Goal: Task Accomplishment & Management: Manage account settings

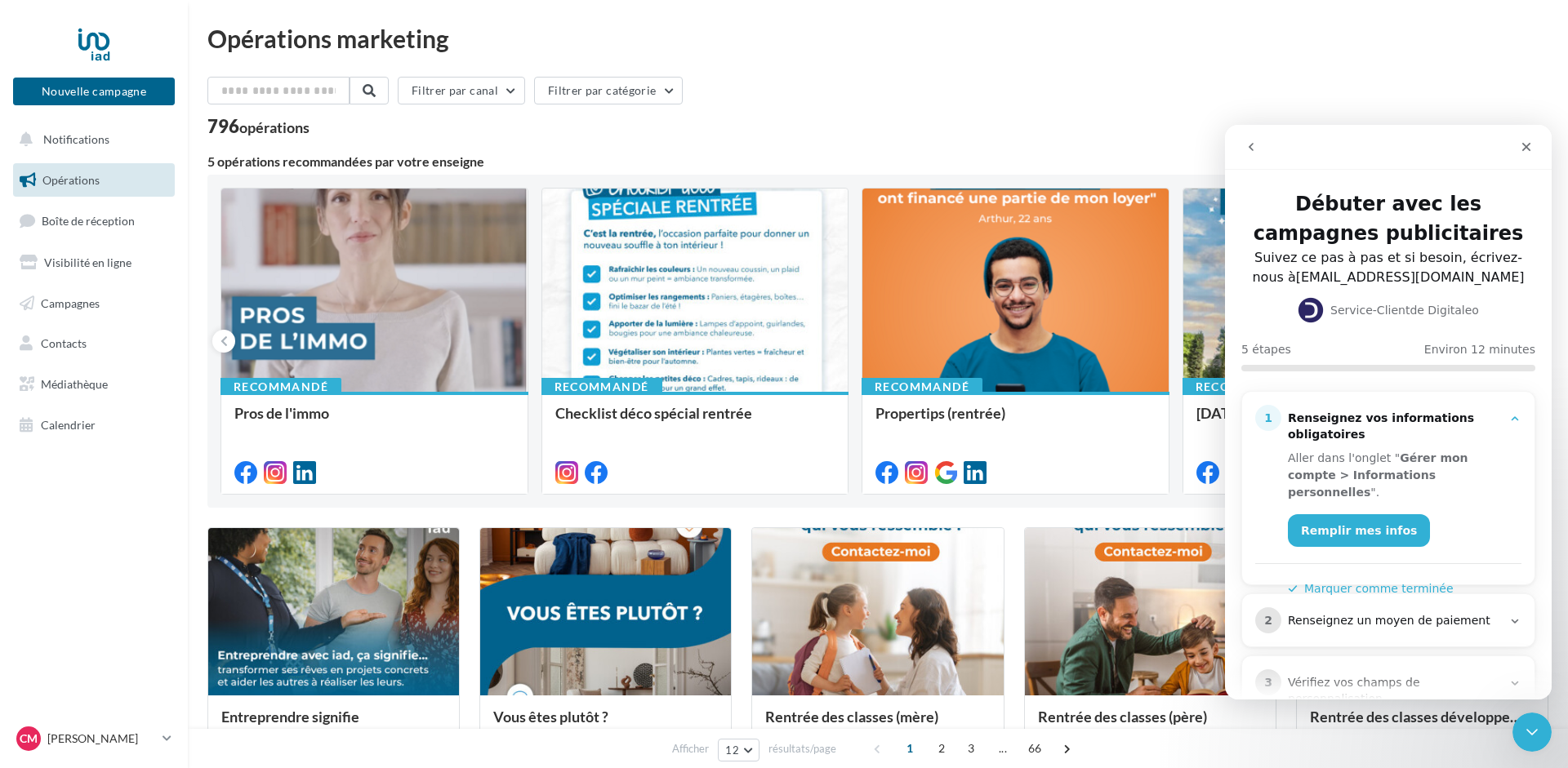
drag, startPoint x: 206, startPoint y: 123, endPoint x: 329, endPoint y: 138, distance: 123.9
click at [329, 138] on div "Opérations marketing Filtrer par canal Filtrer par catégorie 796 opérations 5 o…" at bounding box center [878, 735] width 1381 height 1417
click at [330, 138] on div "Filtrer par canal Filtrer par catégorie 796 opérations 5 opérations recommandée…" at bounding box center [878, 754] width 1341 height 1354
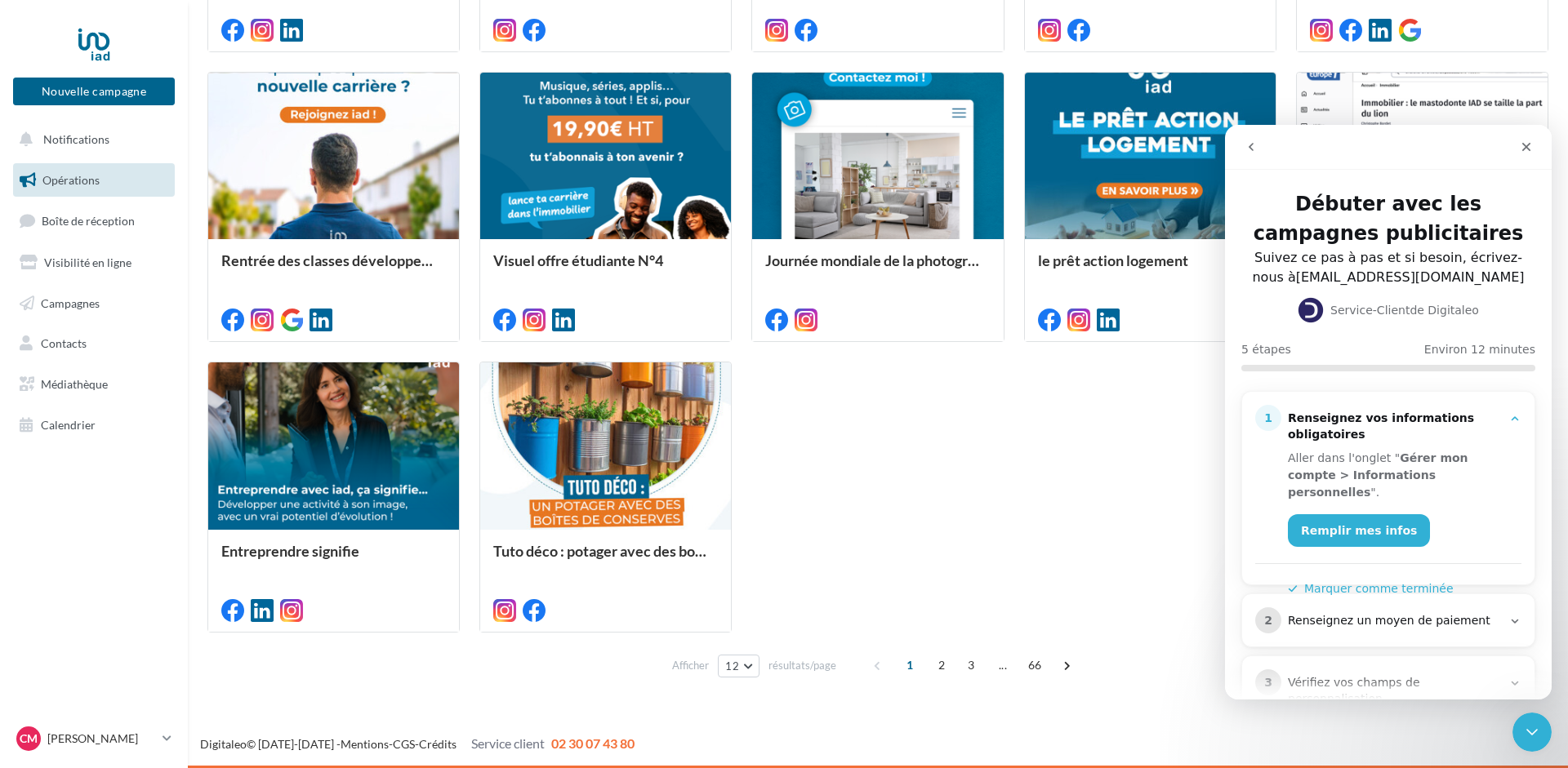
scroll to position [103, 0]
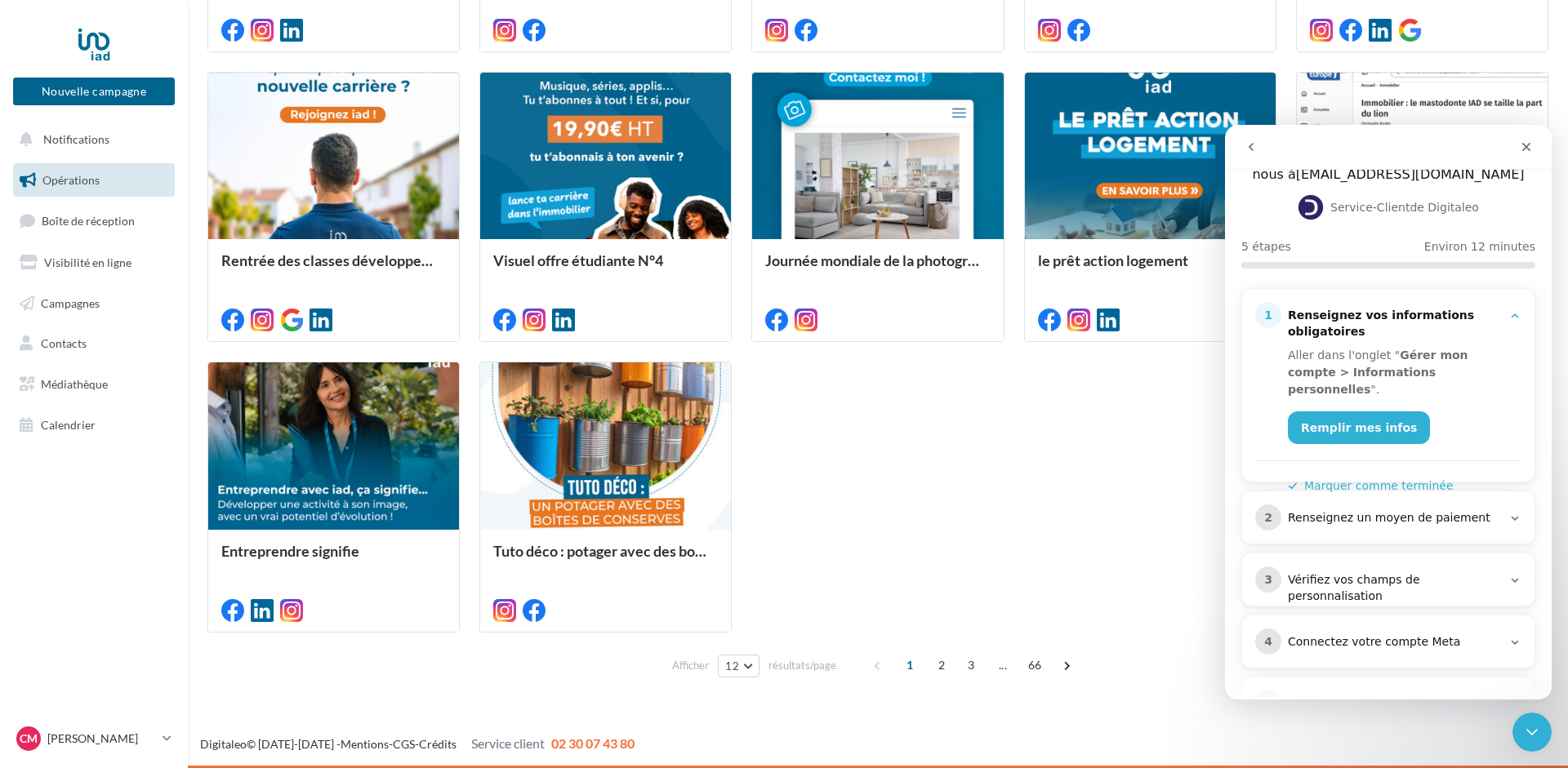
click at [1362, 477] on button "Marquer comme terminée" at bounding box center [1371, 486] width 166 height 17
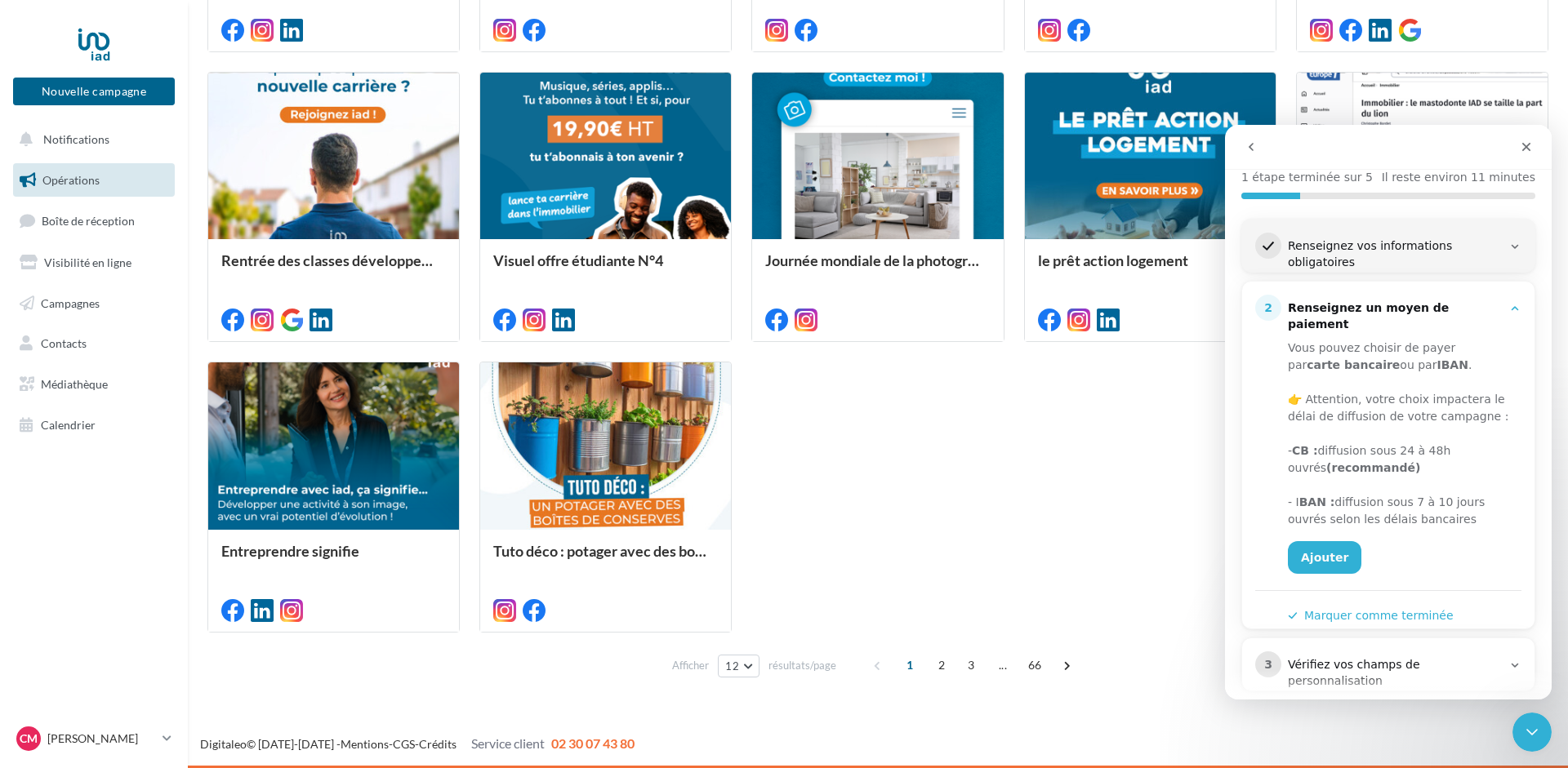
scroll to position [206, 0]
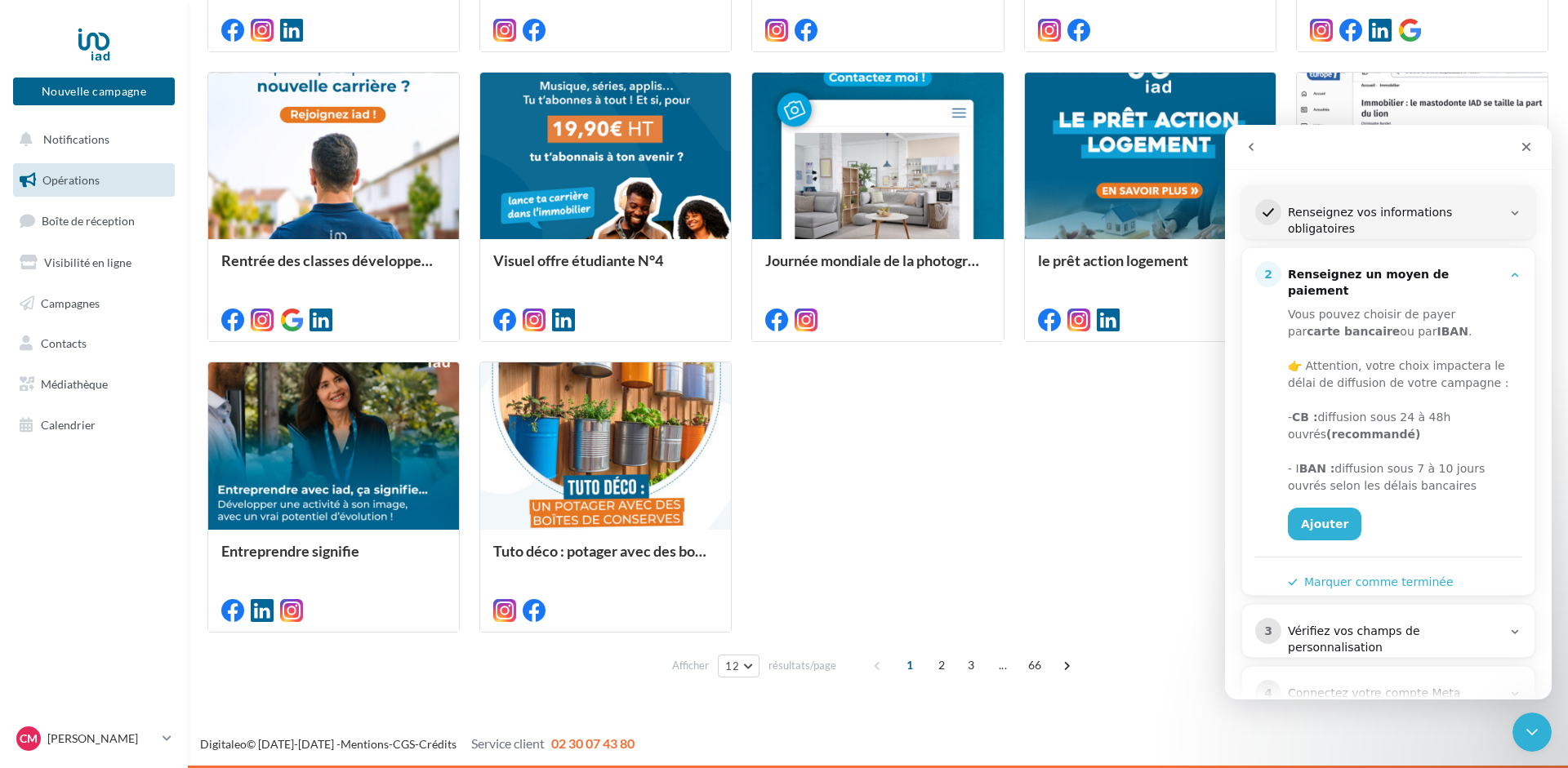
click at [1374, 575] on button "Marquer comme terminée" at bounding box center [1371, 583] width 166 height 17
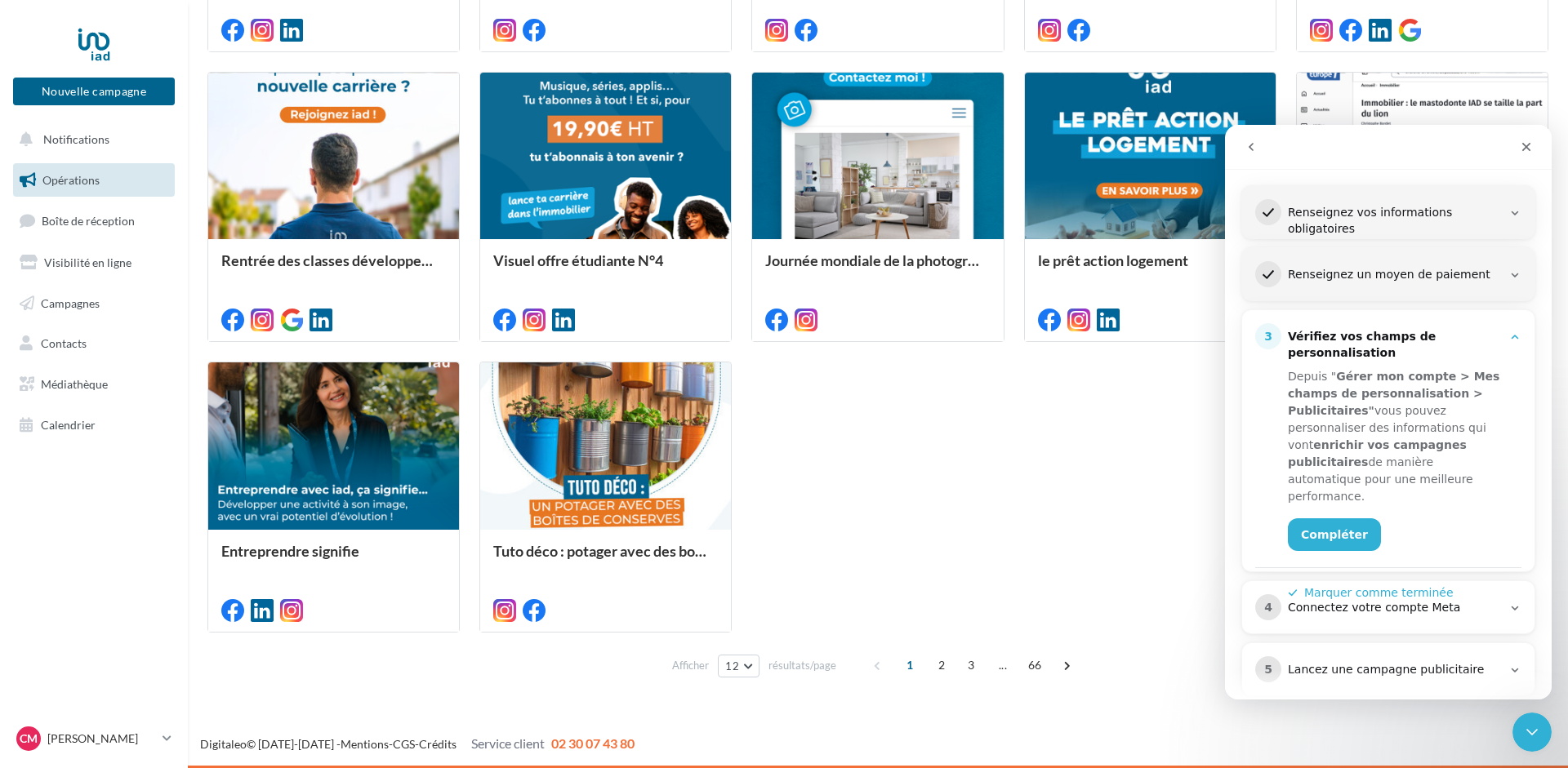
click at [1370, 584] on button "Marquer comme terminée" at bounding box center [1371, 593] width 166 height 17
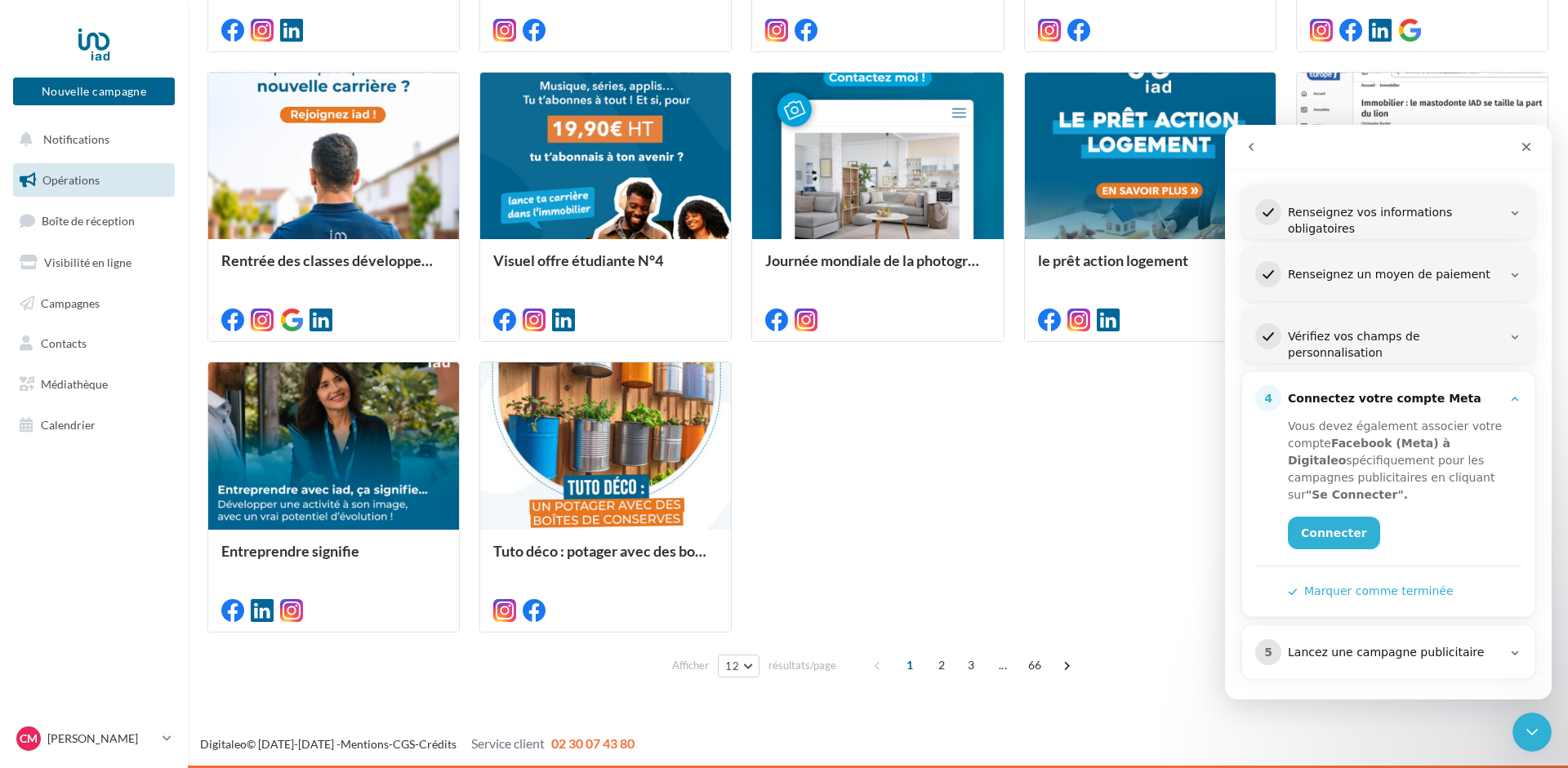
click at [1366, 587] on button "Marquer comme terminée" at bounding box center [1371, 591] width 166 height 17
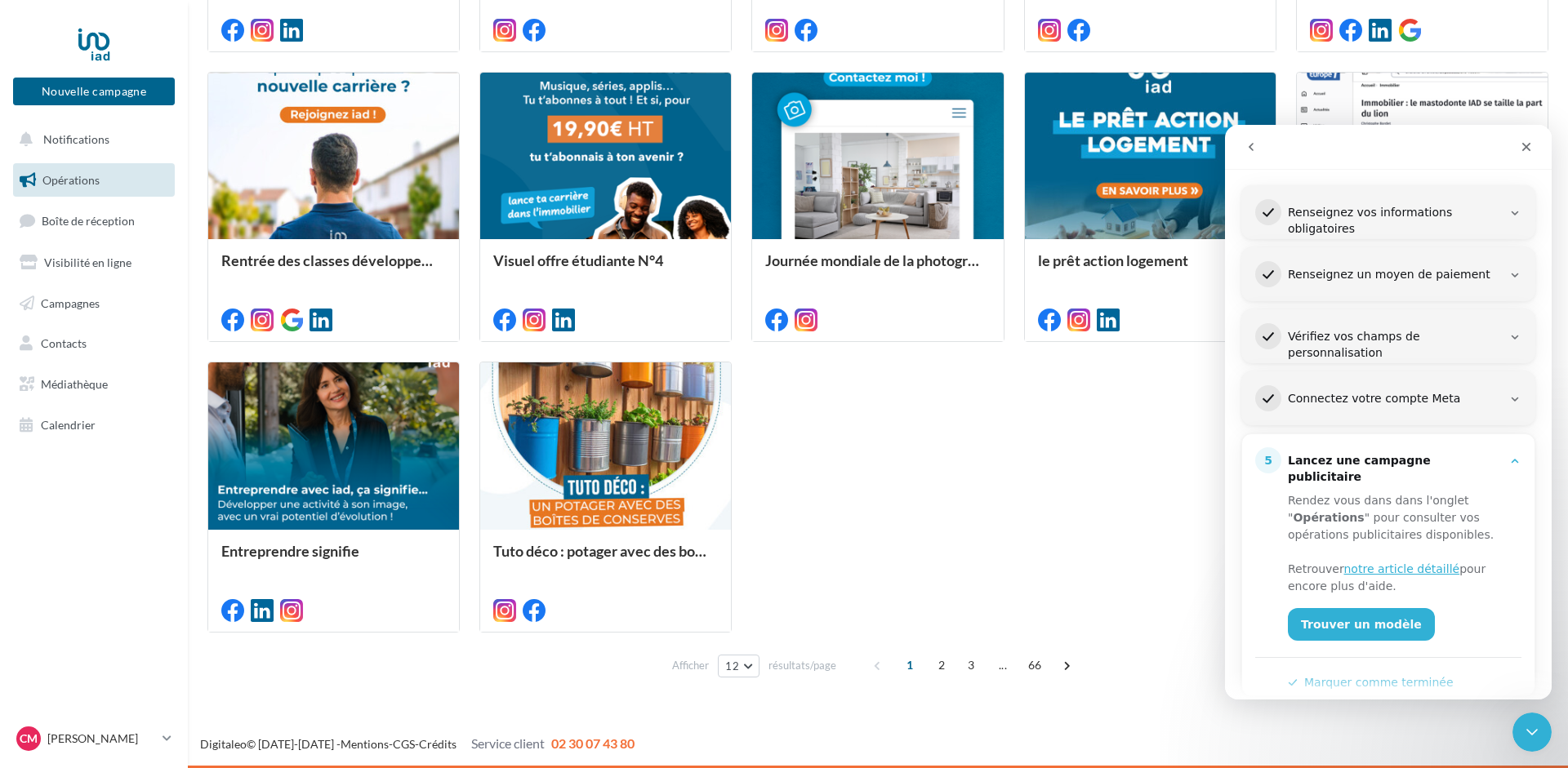
click at [1373, 674] on button "Marquer comme terminée" at bounding box center [1371, 682] width 166 height 17
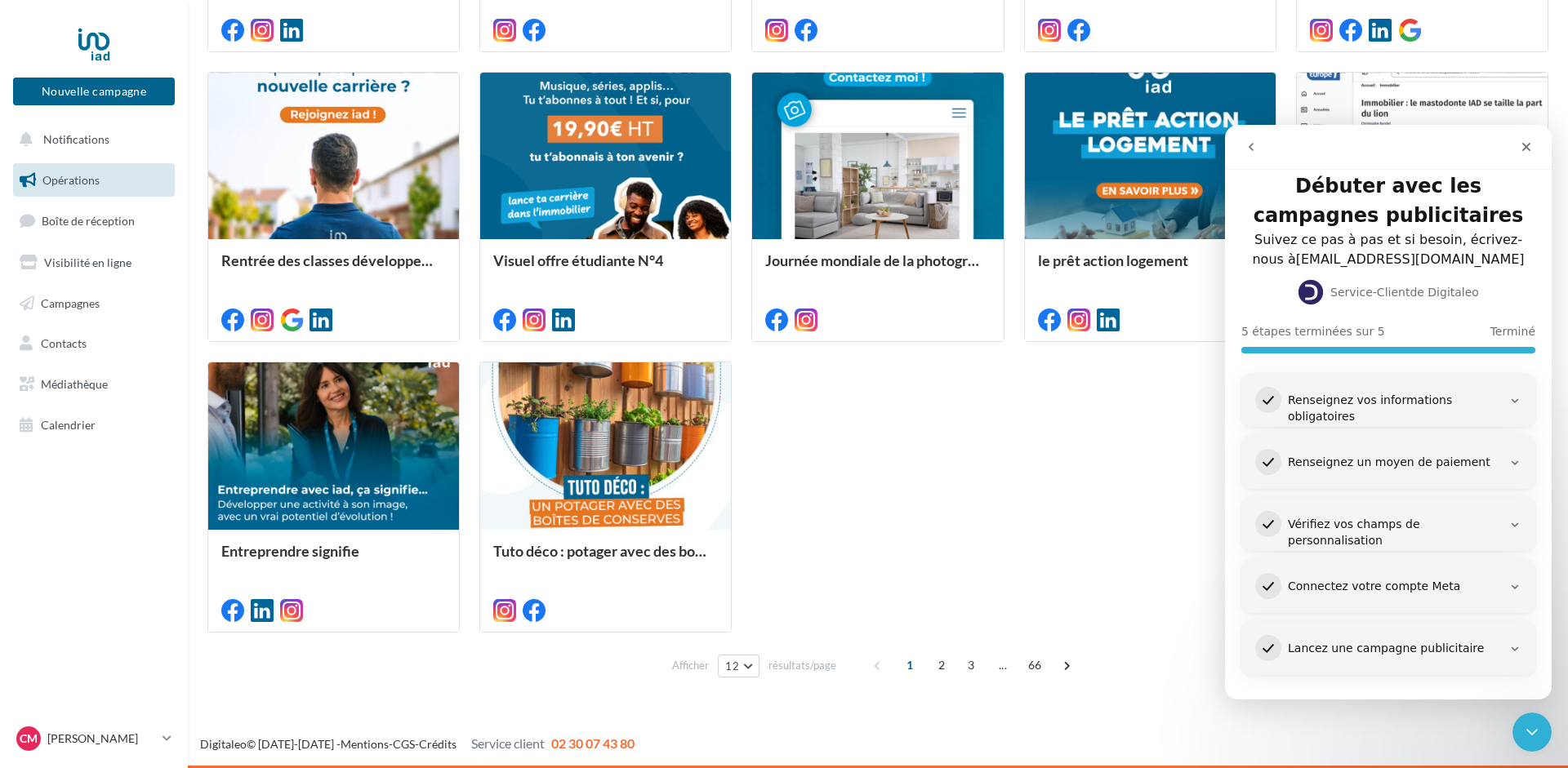
scroll to position [18, 0]
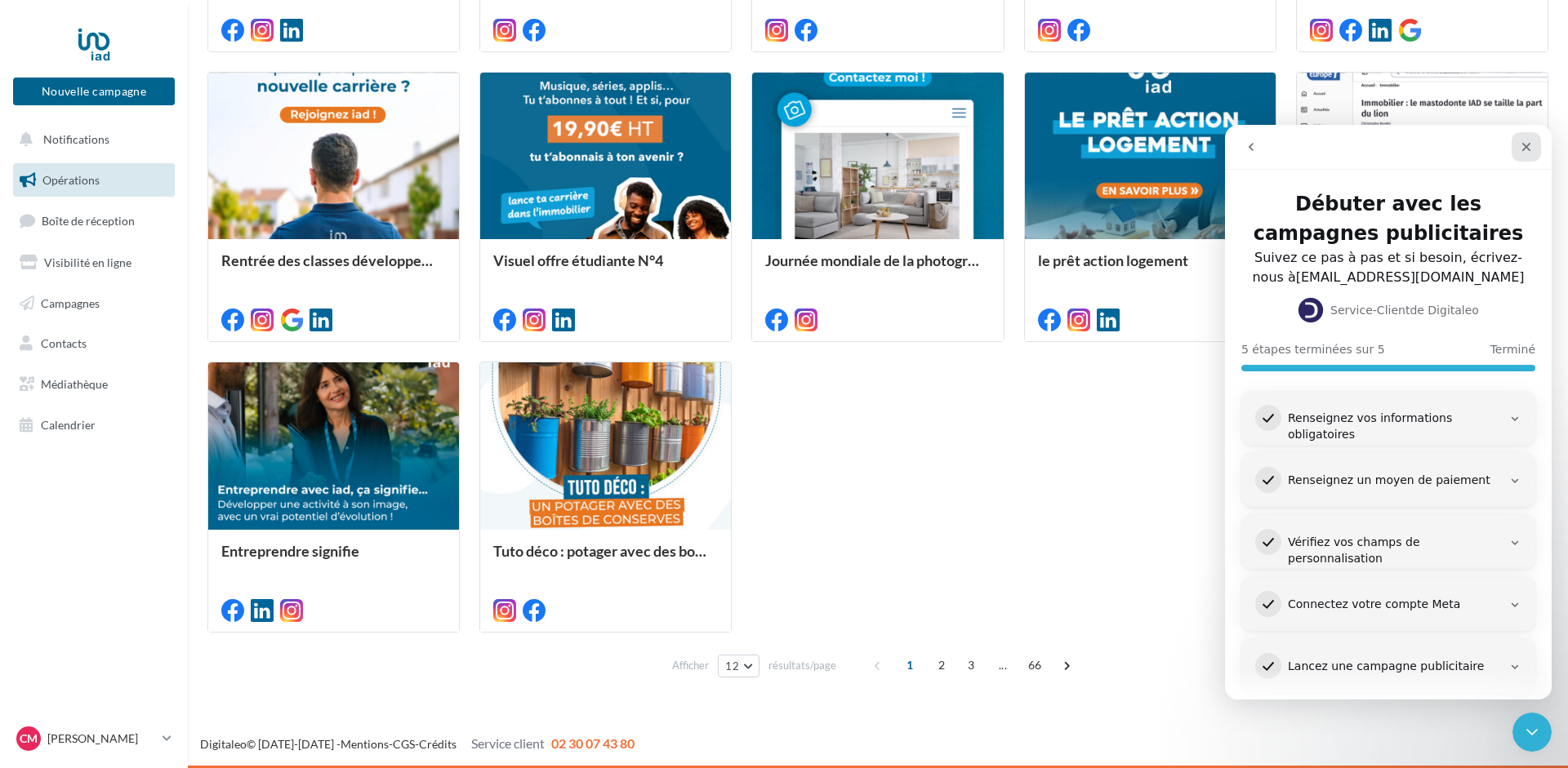
click at [1528, 141] on icon "Fermer" at bounding box center [1527, 147] width 13 height 13
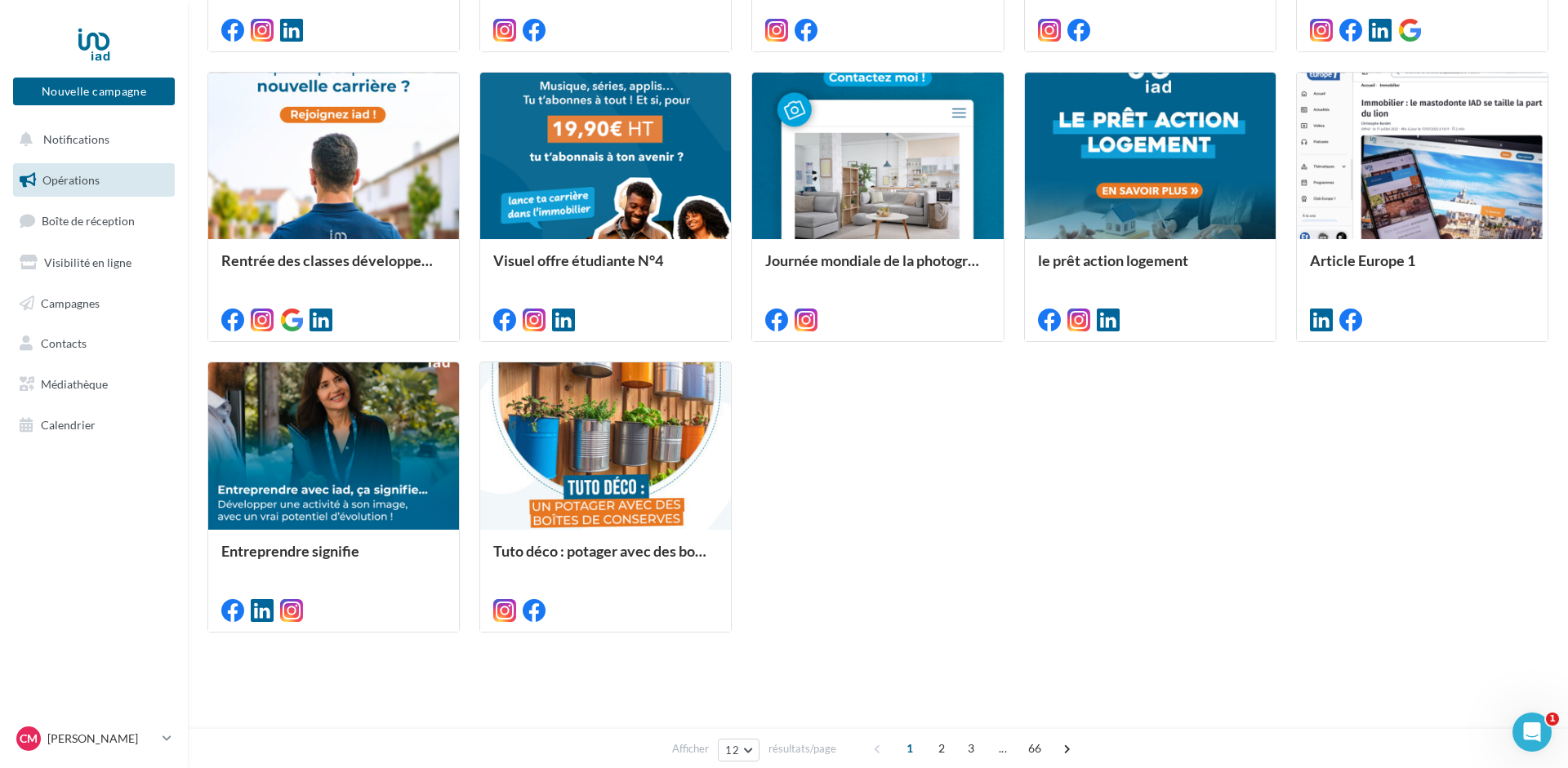
scroll to position [0, 0]
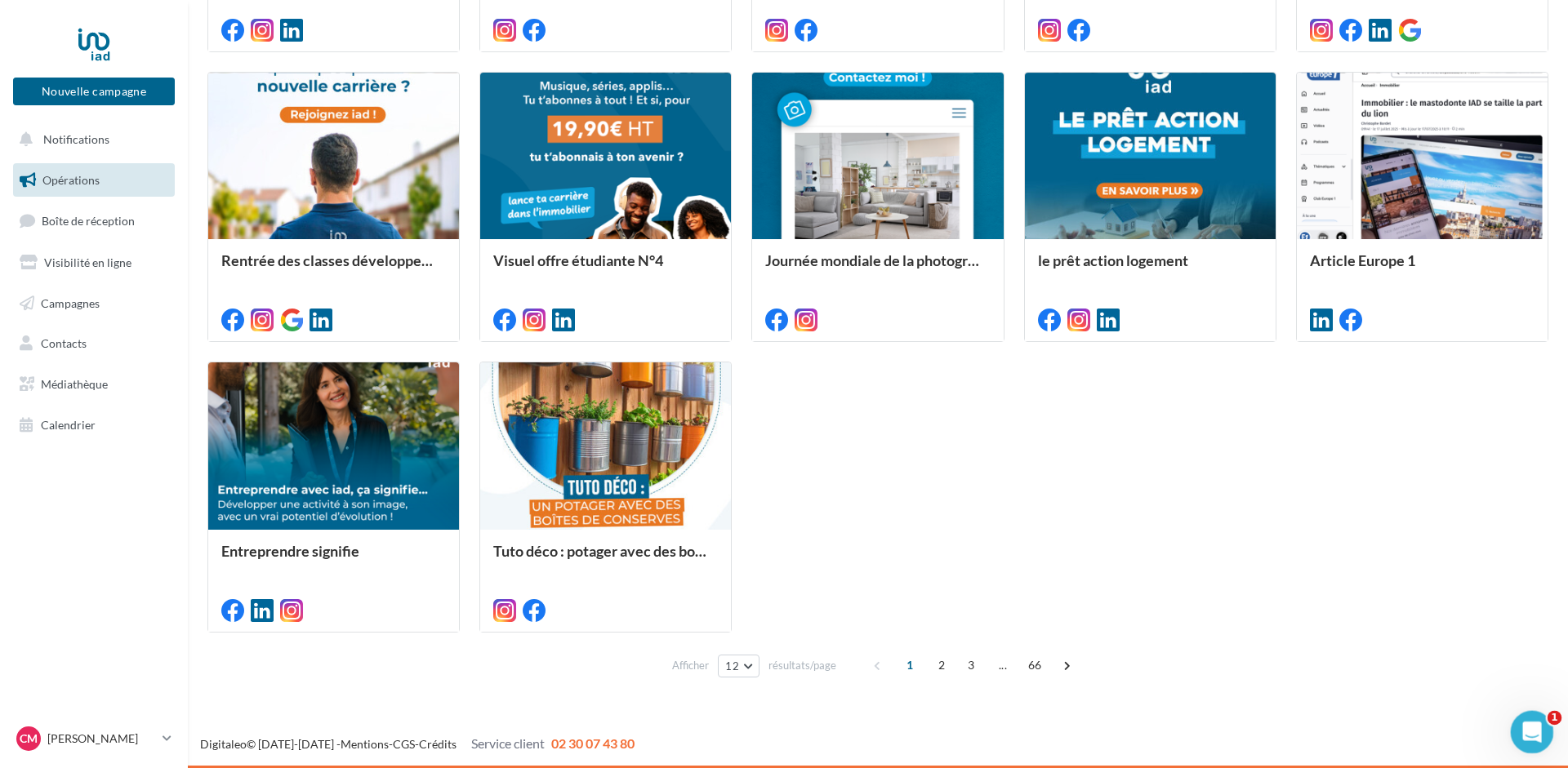
click at [1535, 725] on icon "Ouvrir le Messenger Intercom" at bounding box center [1529, 729] width 27 height 27
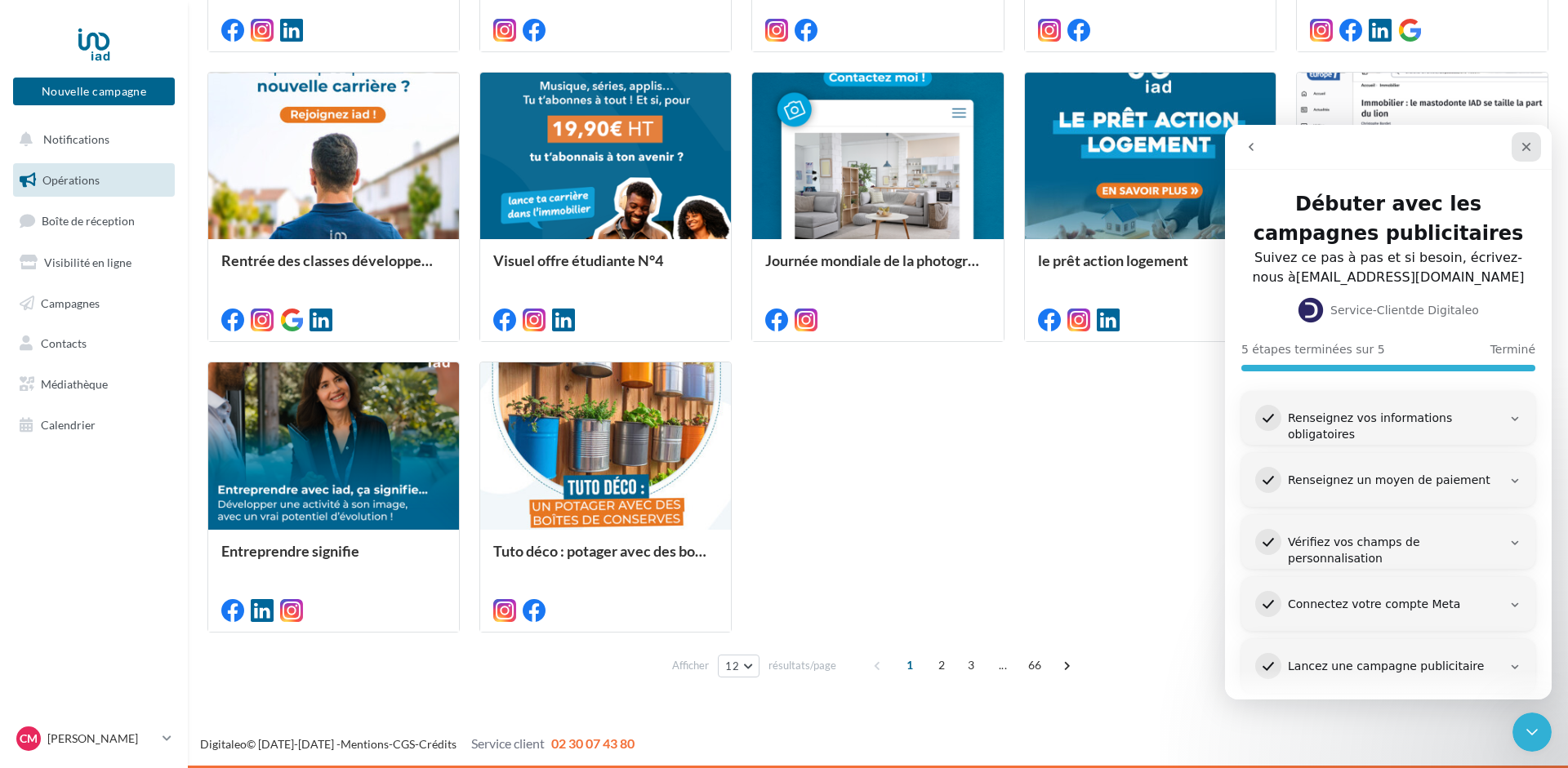
click at [1525, 139] on div "Fermer" at bounding box center [1526, 146] width 29 height 29
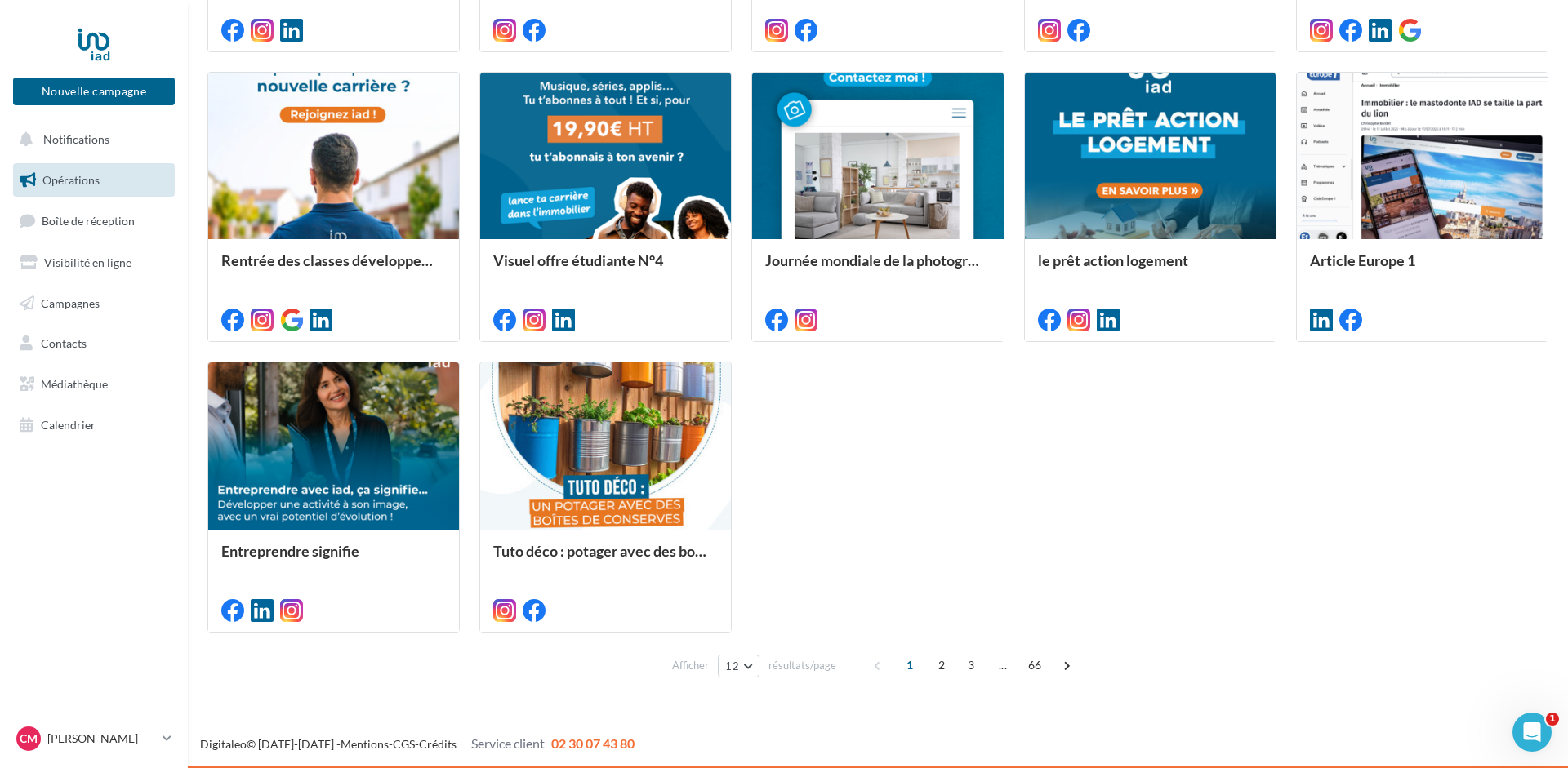
click at [846, 476] on div "Entreprendre signifie Vous êtes plutôt ? Rentrée des classes (mère) Rentrée des…" at bounding box center [878, 207] width 1341 height 851
click at [46, 264] on span "Visibilité en ligne" at bounding box center [88, 262] width 88 height 14
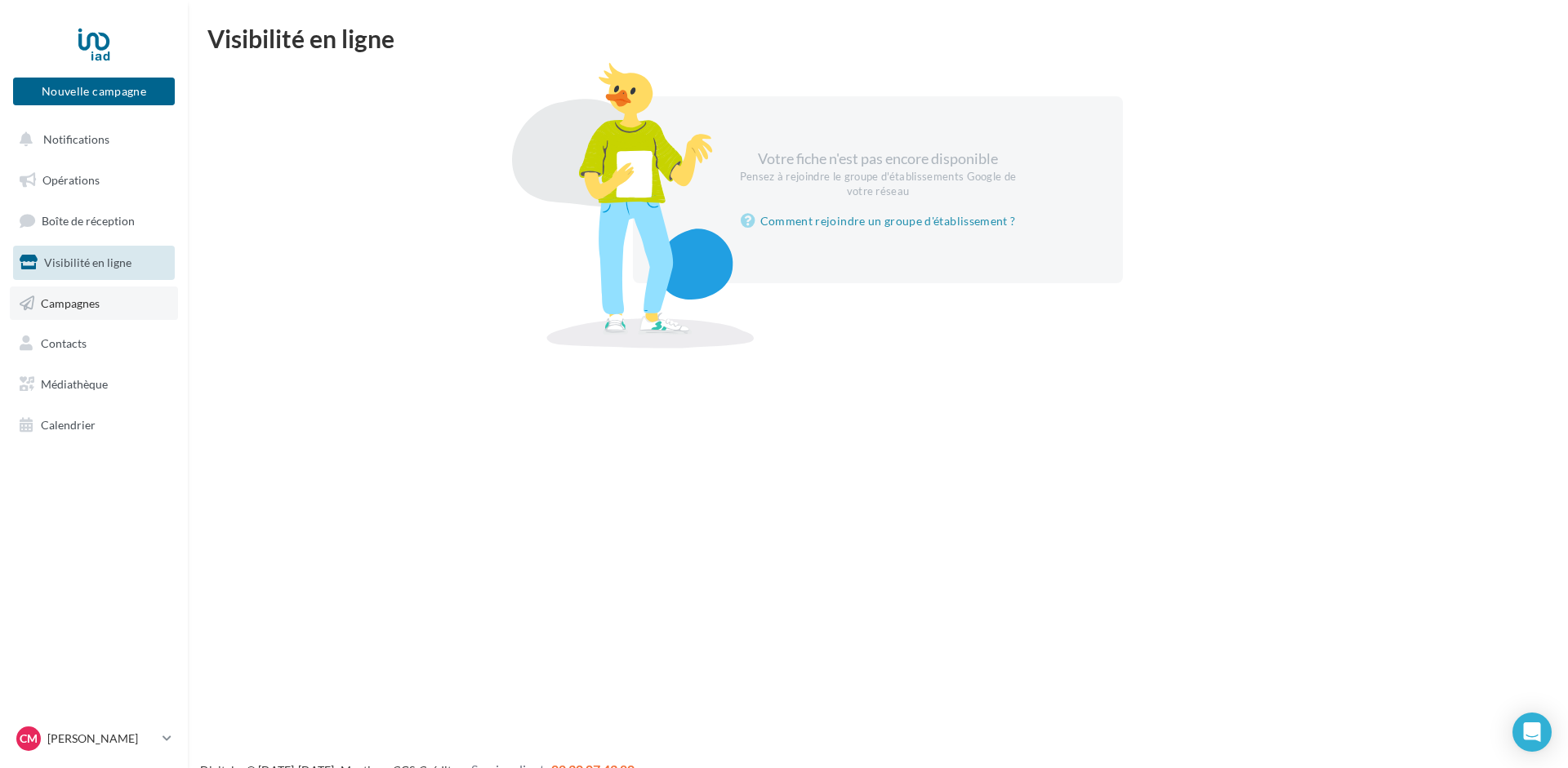
click at [58, 307] on span "Campagnes" at bounding box center [70, 302] width 58 height 14
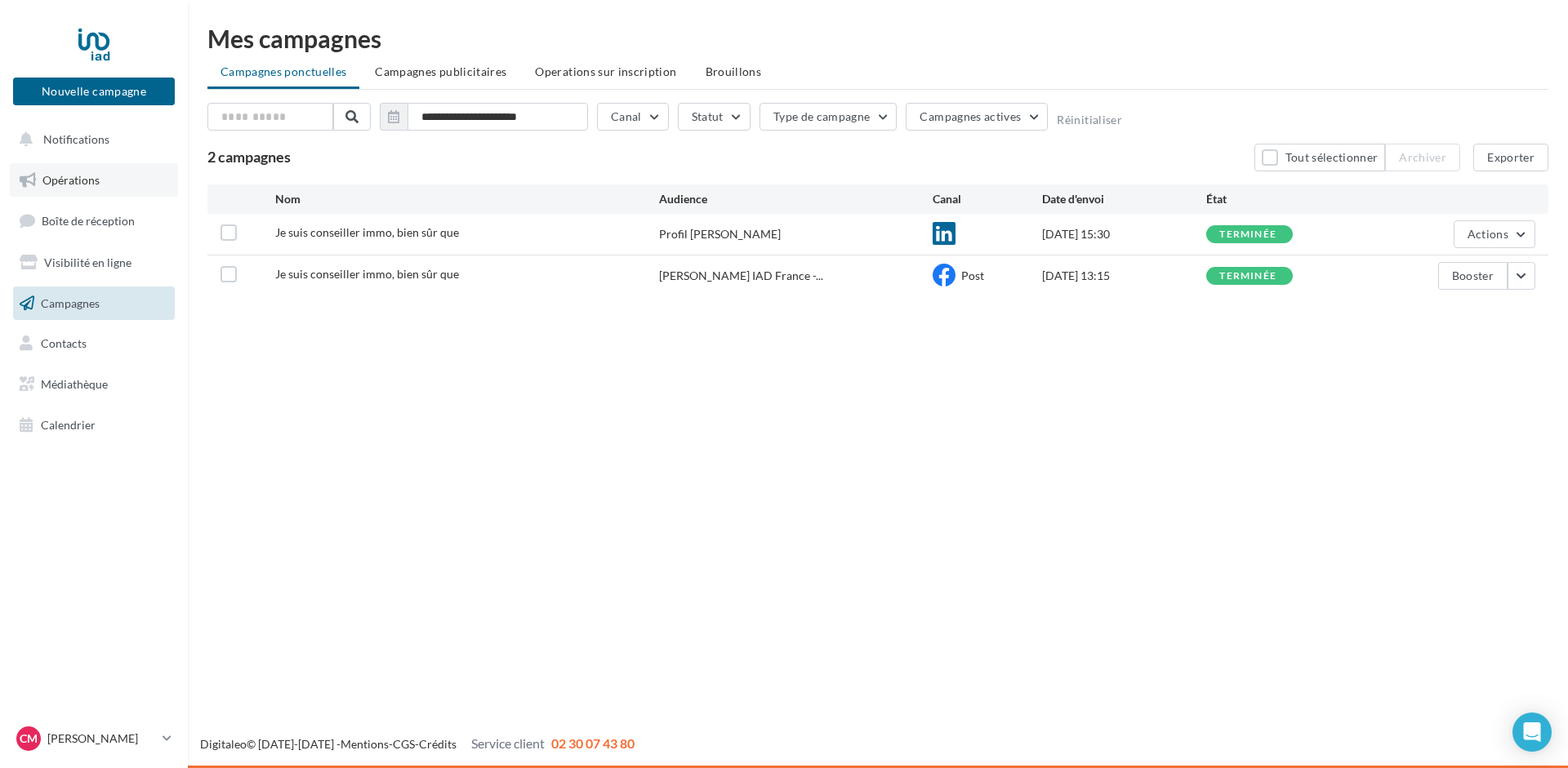
click at [58, 189] on link "Opérations" at bounding box center [93, 180] width 169 height 34
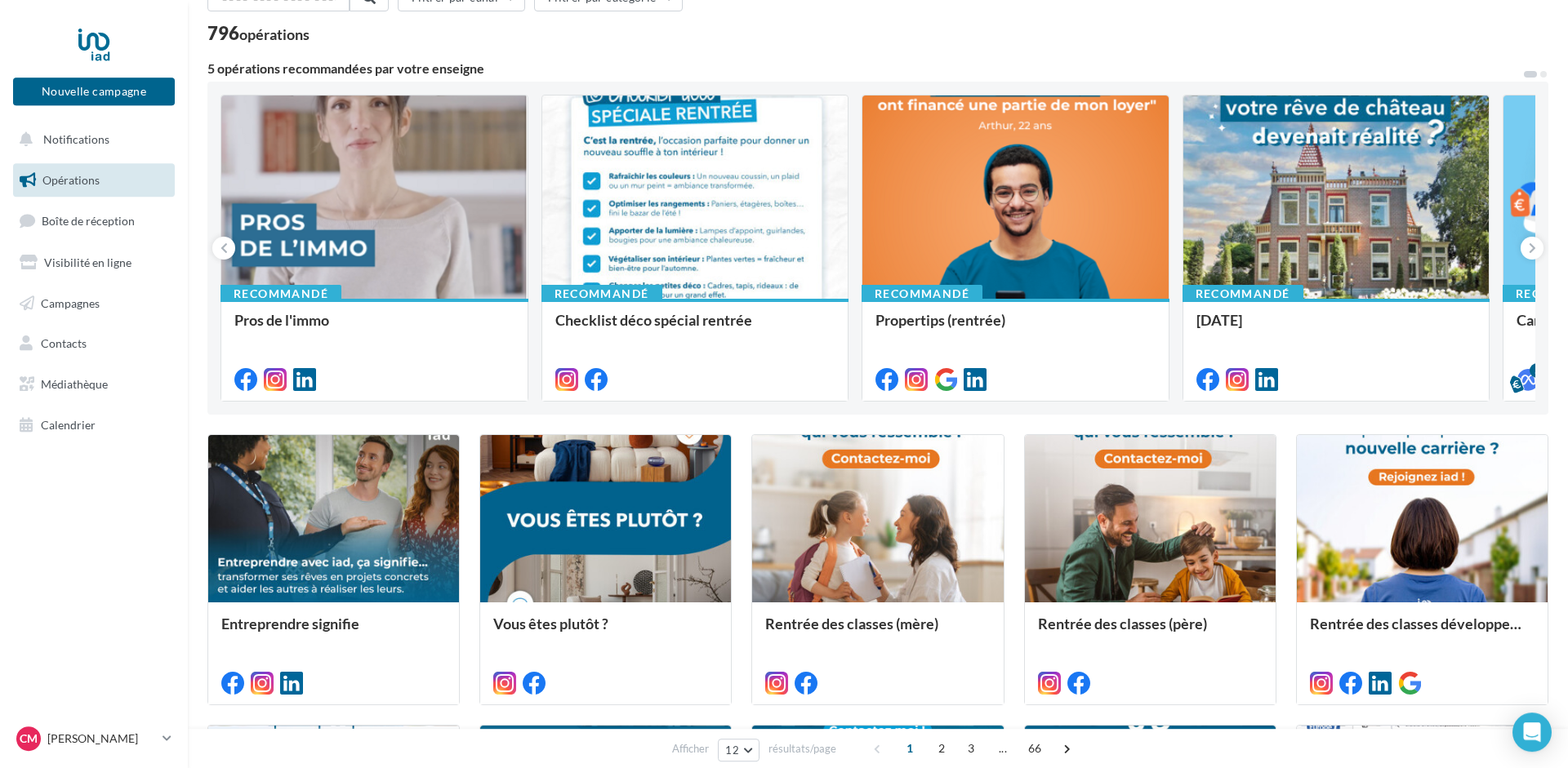
scroll to position [746, 0]
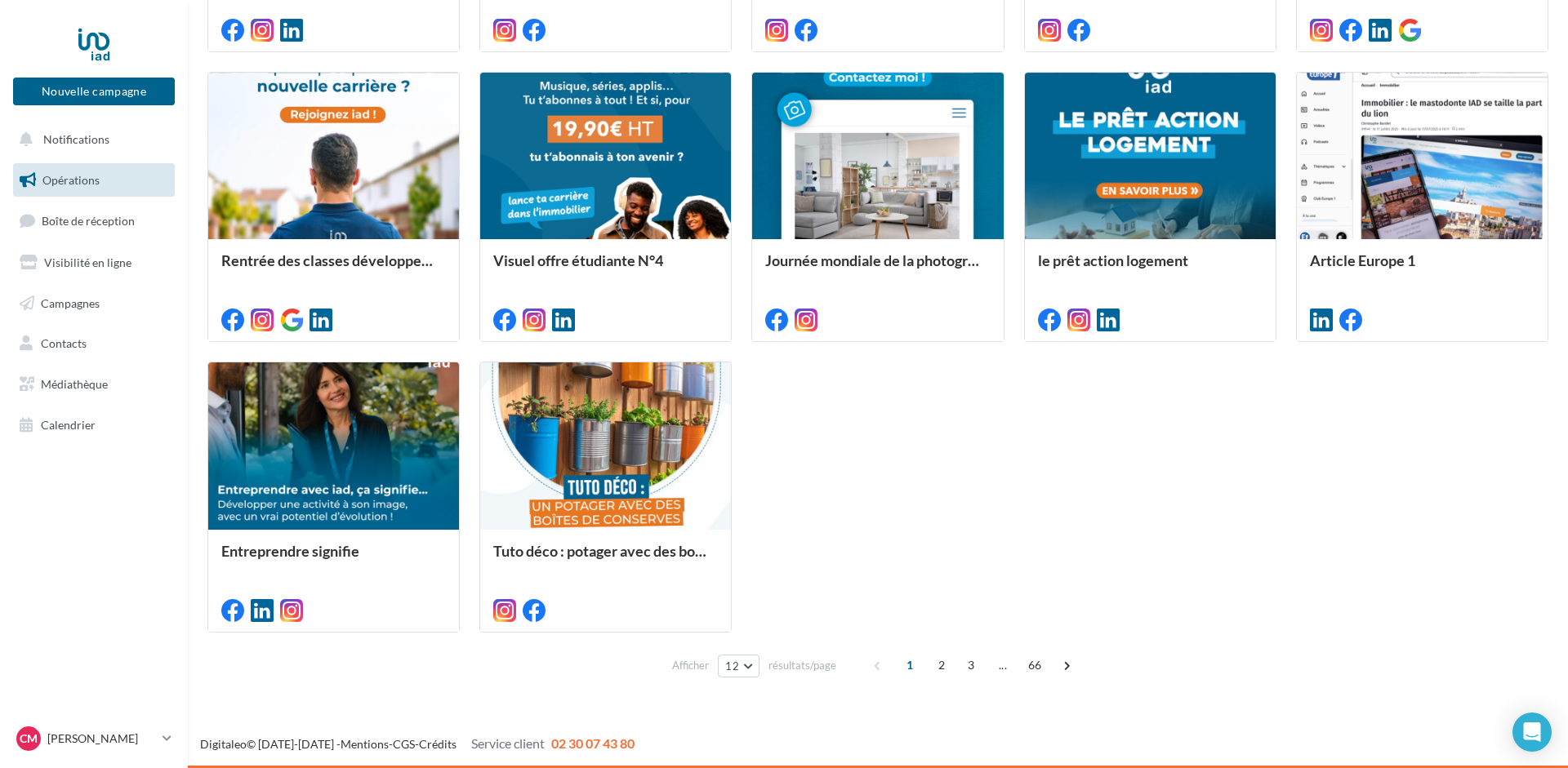
drag, startPoint x: 893, startPoint y: 112, endPoint x: 944, endPoint y: 517, distance: 408.2
click at [1041, 670] on span "66" at bounding box center [1035, 665] width 27 height 26
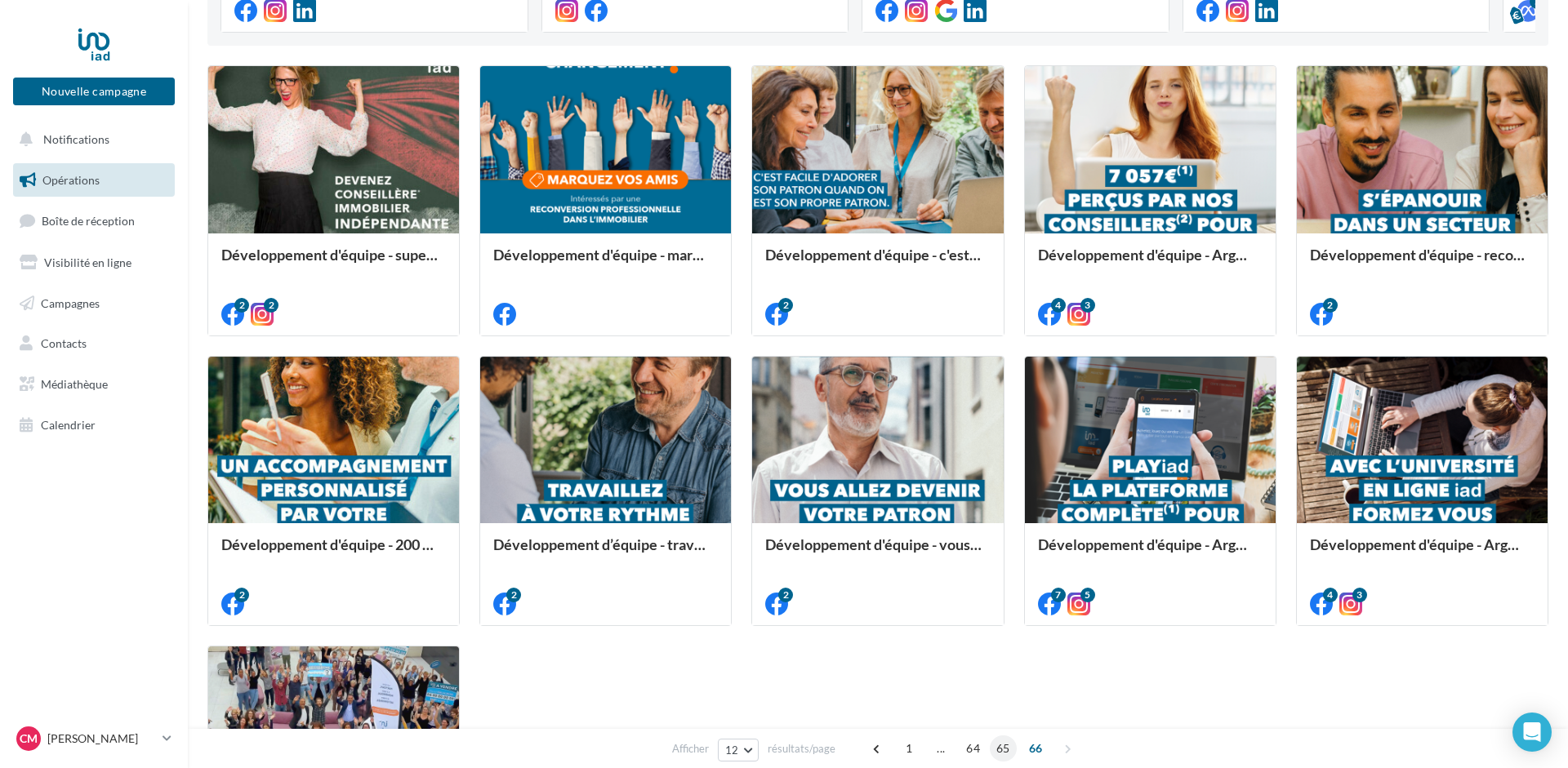
click at [1002, 749] on span "65" at bounding box center [1003, 748] width 27 height 26
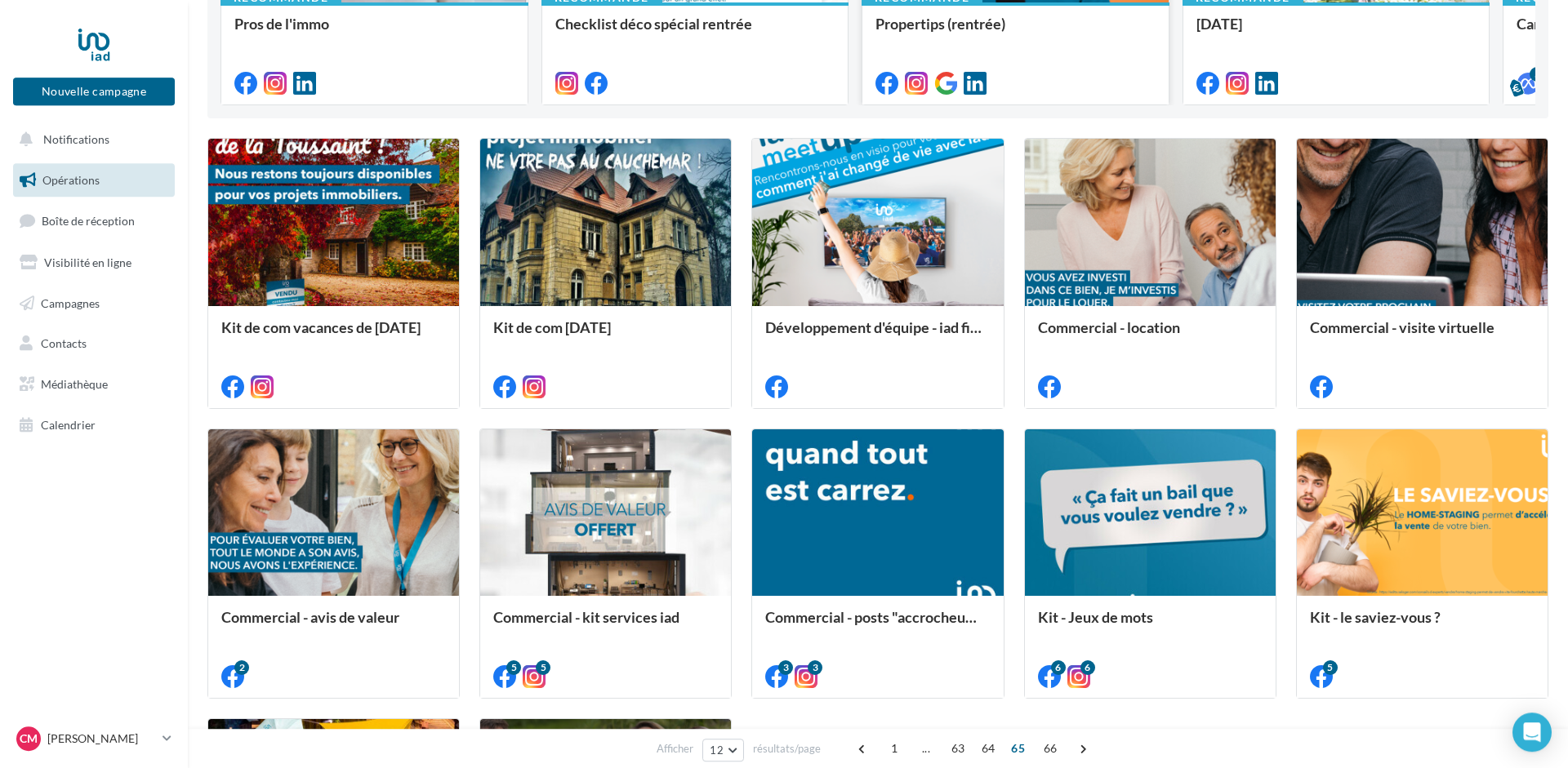
scroll to position [0, 0]
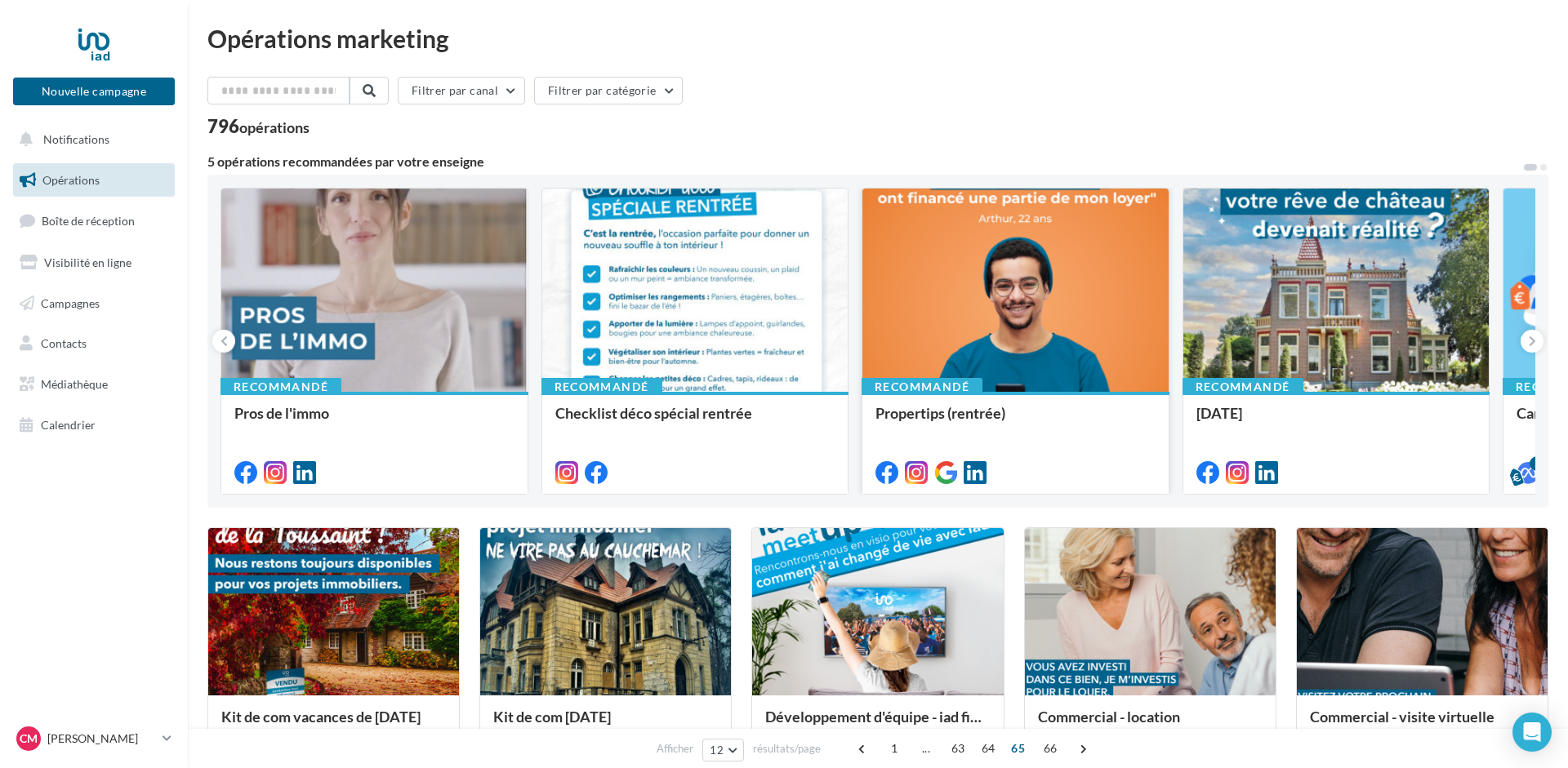
drag, startPoint x: 994, startPoint y: 679, endPoint x: 1012, endPoint y: 296, distance: 383.4
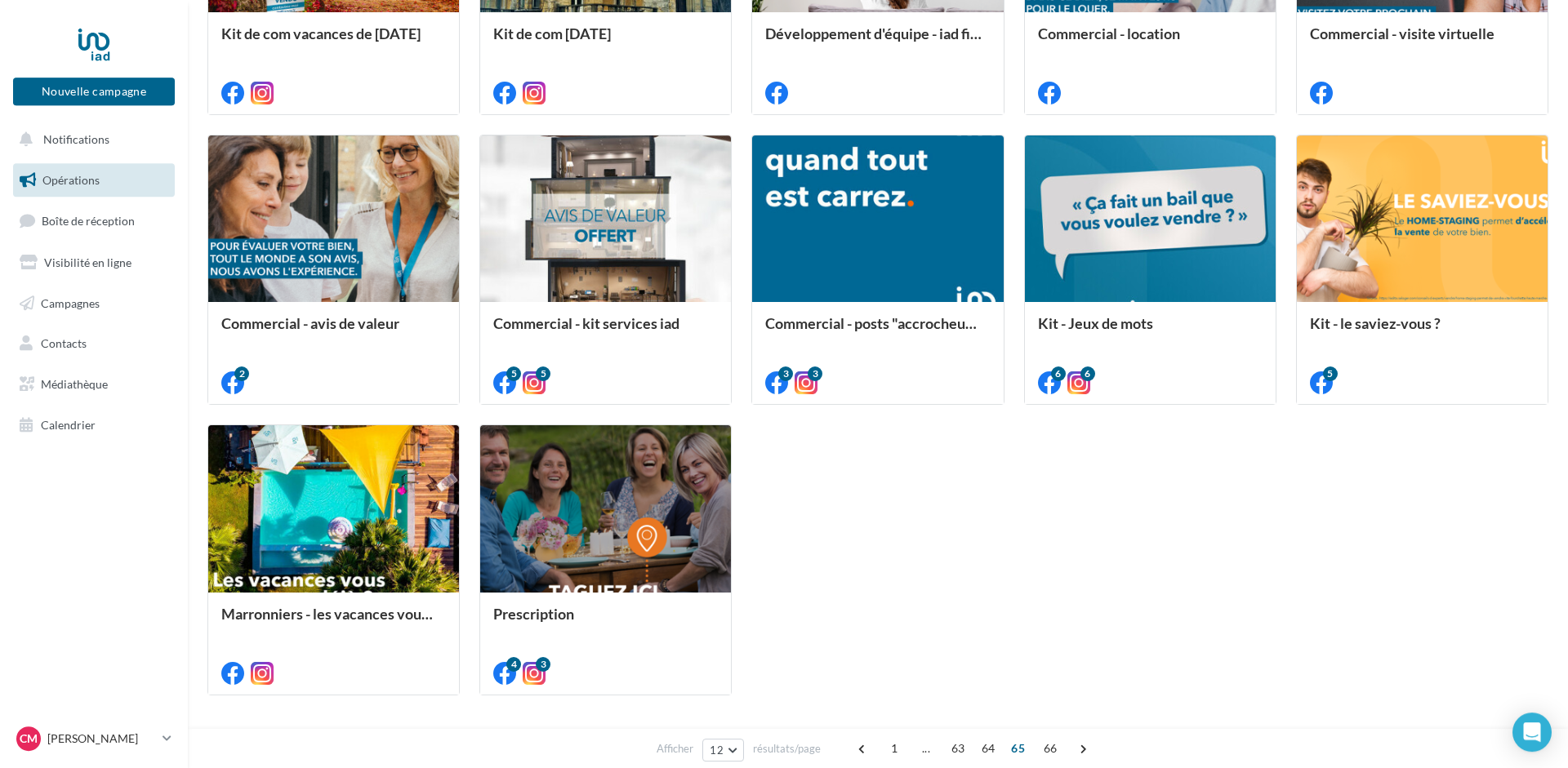
scroll to position [746, 0]
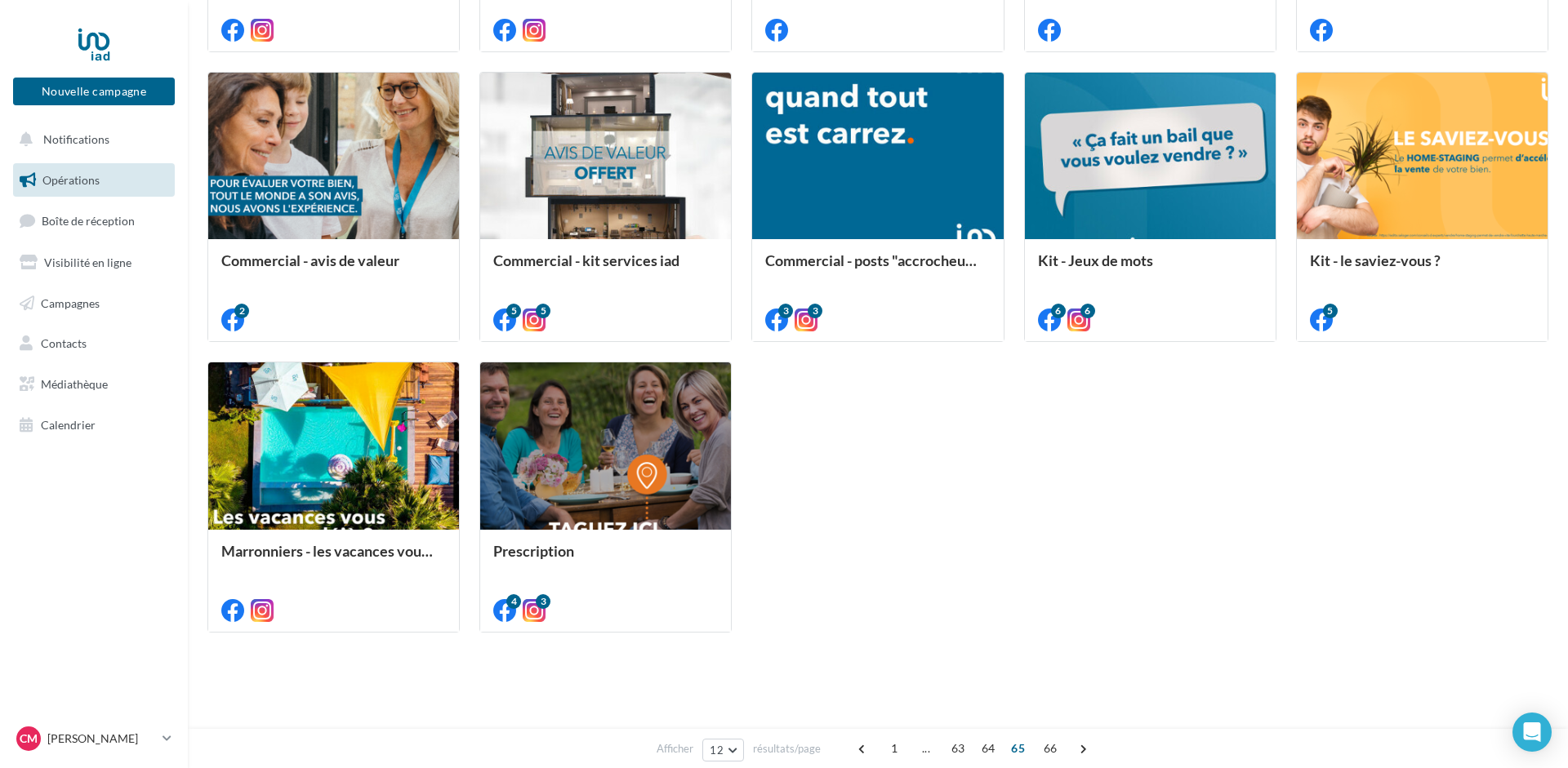
drag, startPoint x: 919, startPoint y: 189, endPoint x: 935, endPoint y: 356, distance: 167.8
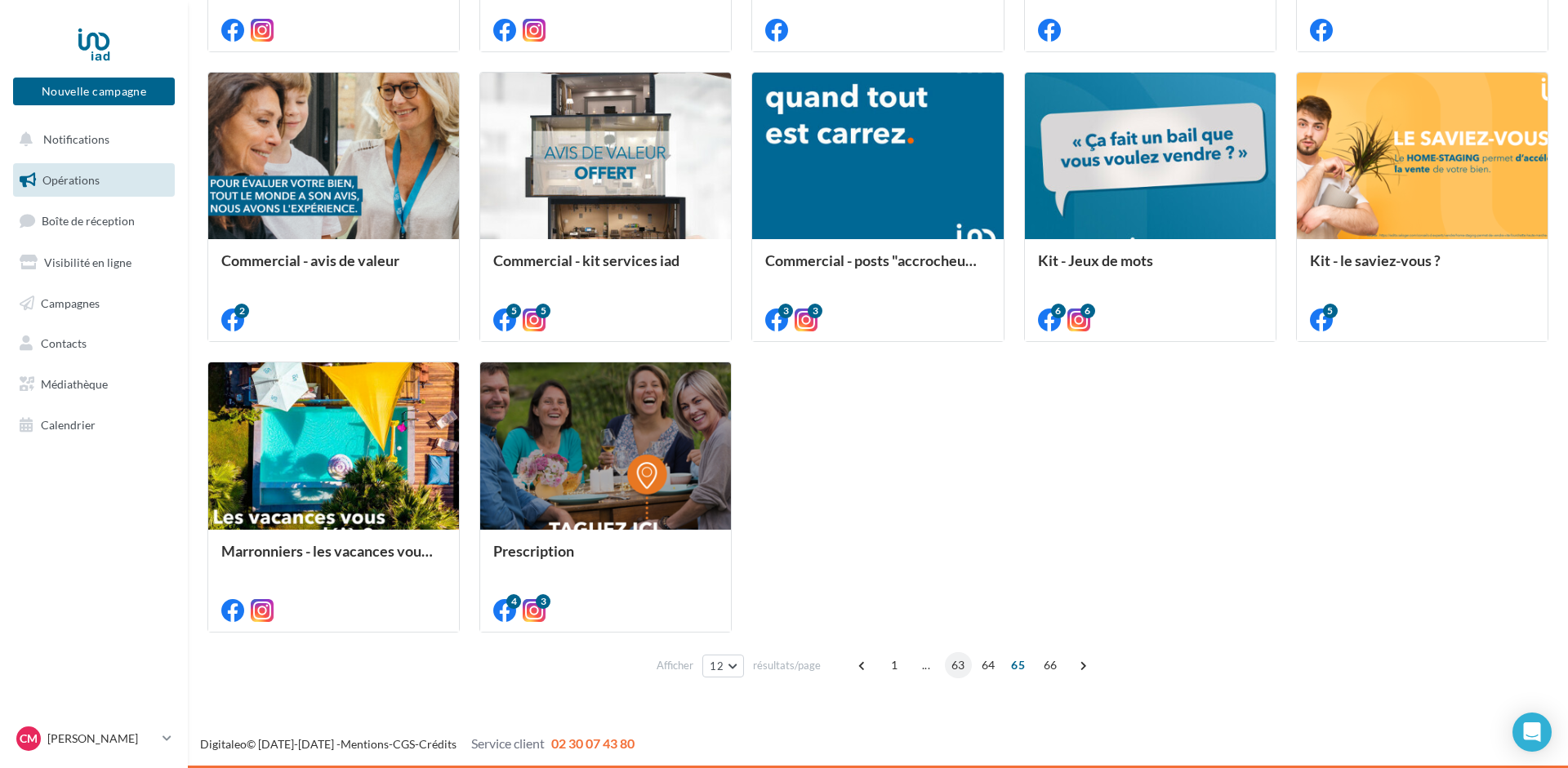
click at [963, 666] on span "63" at bounding box center [958, 665] width 27 height 26
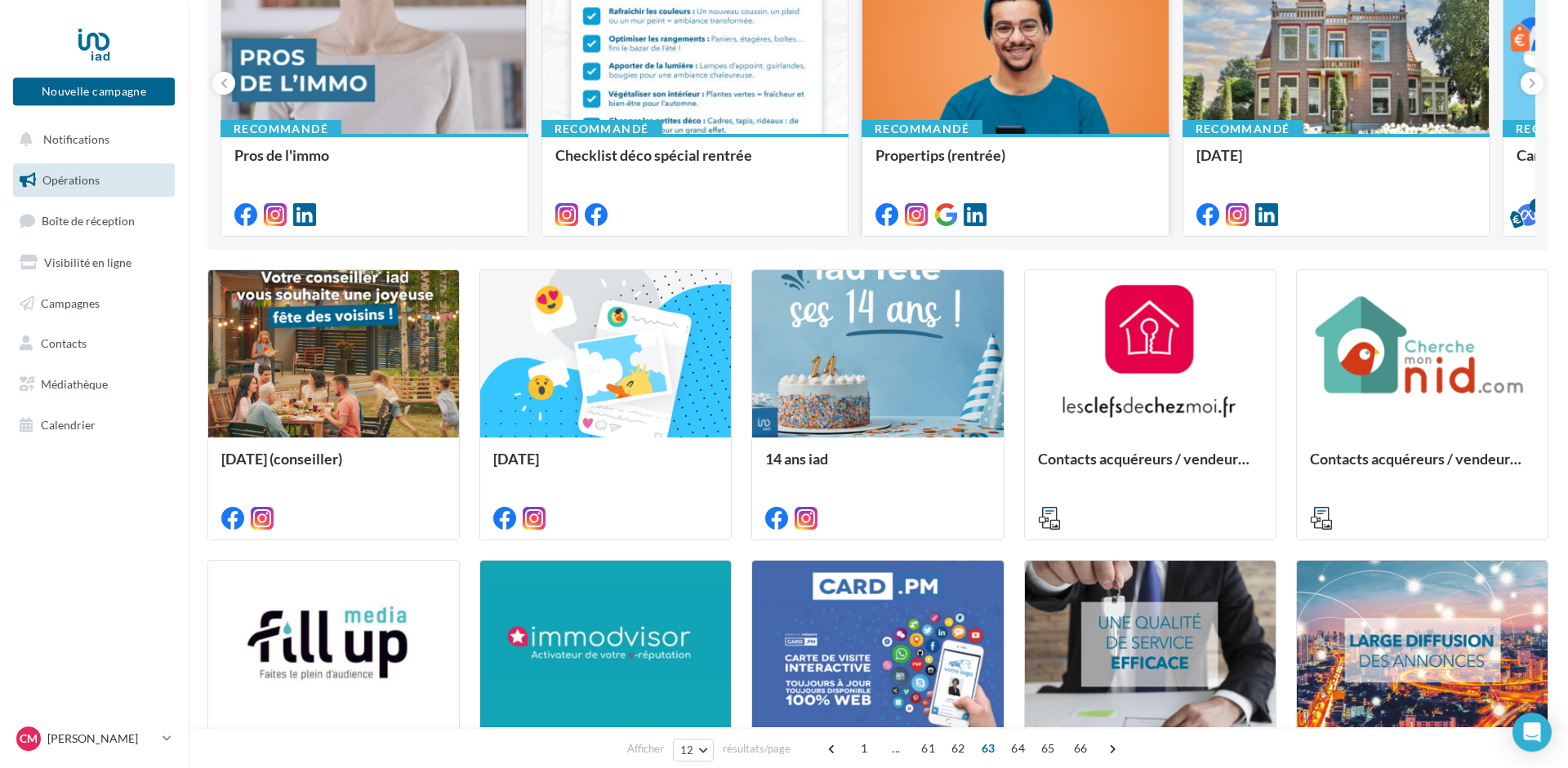
scroll to position [0, 0]
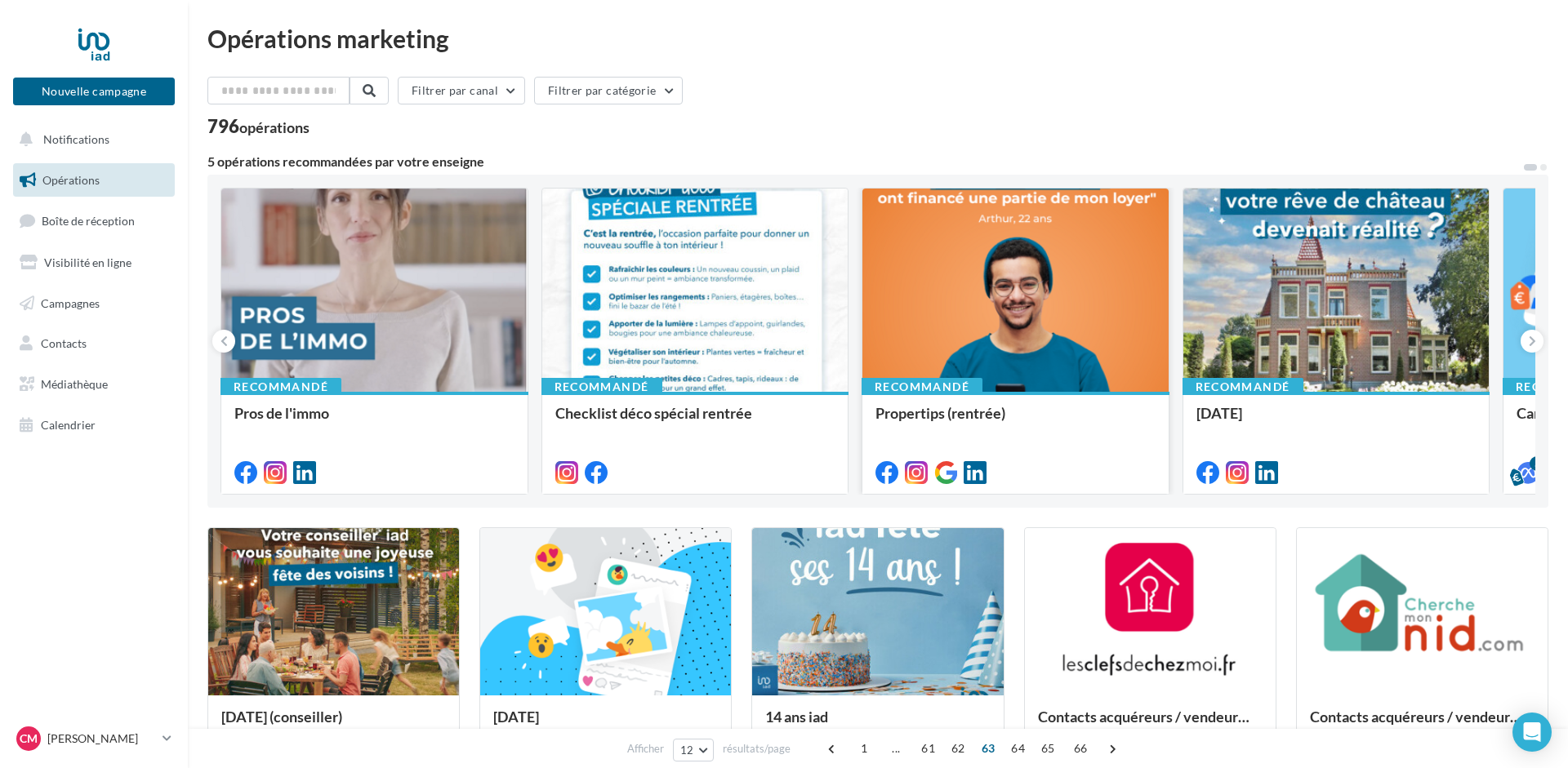
drag, startPoint x: 948, startPoint y: 678, endPoint x: 973, endPoint y: 372, distance: 307.0
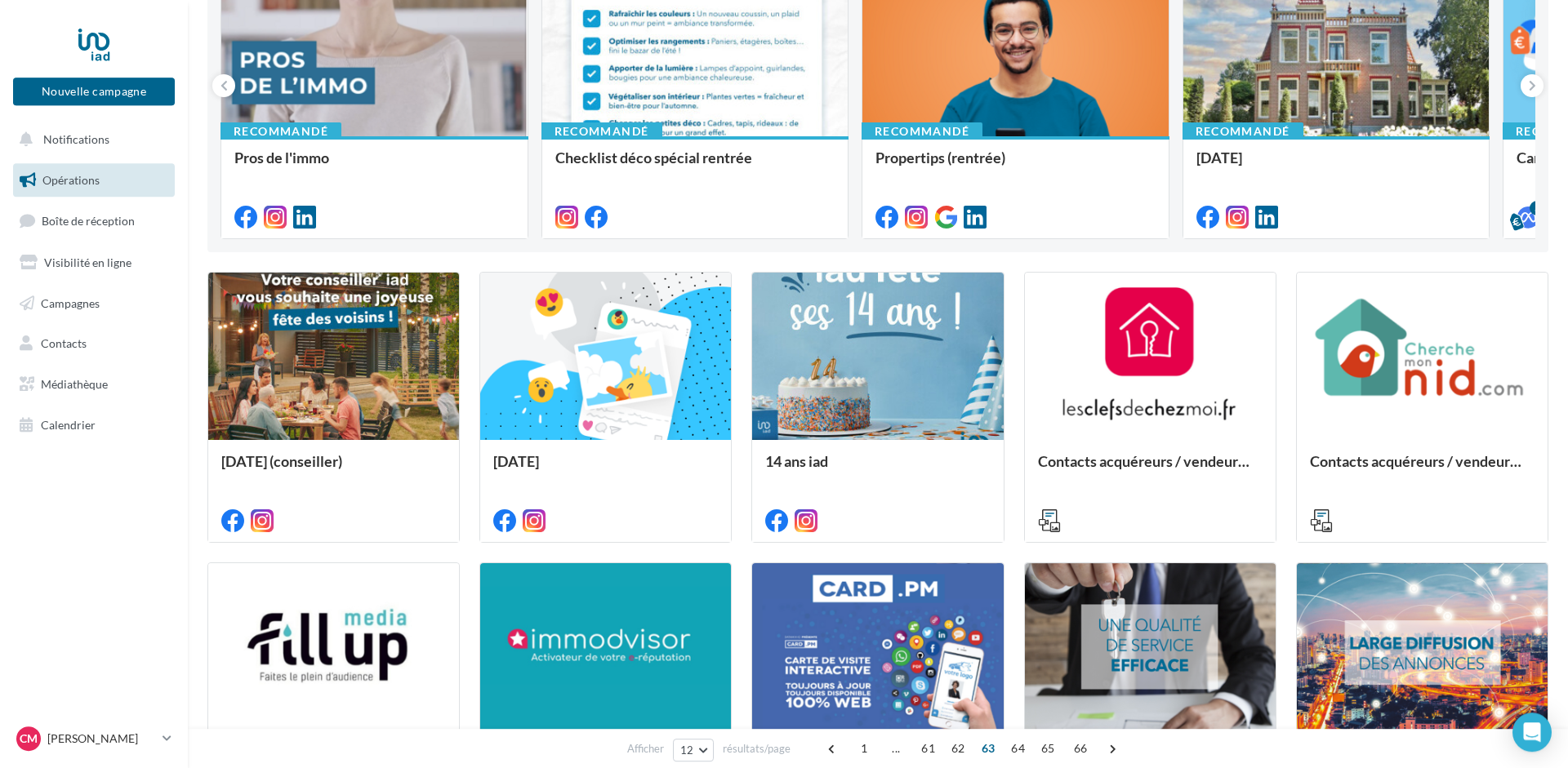
scroll to position [746, 0]
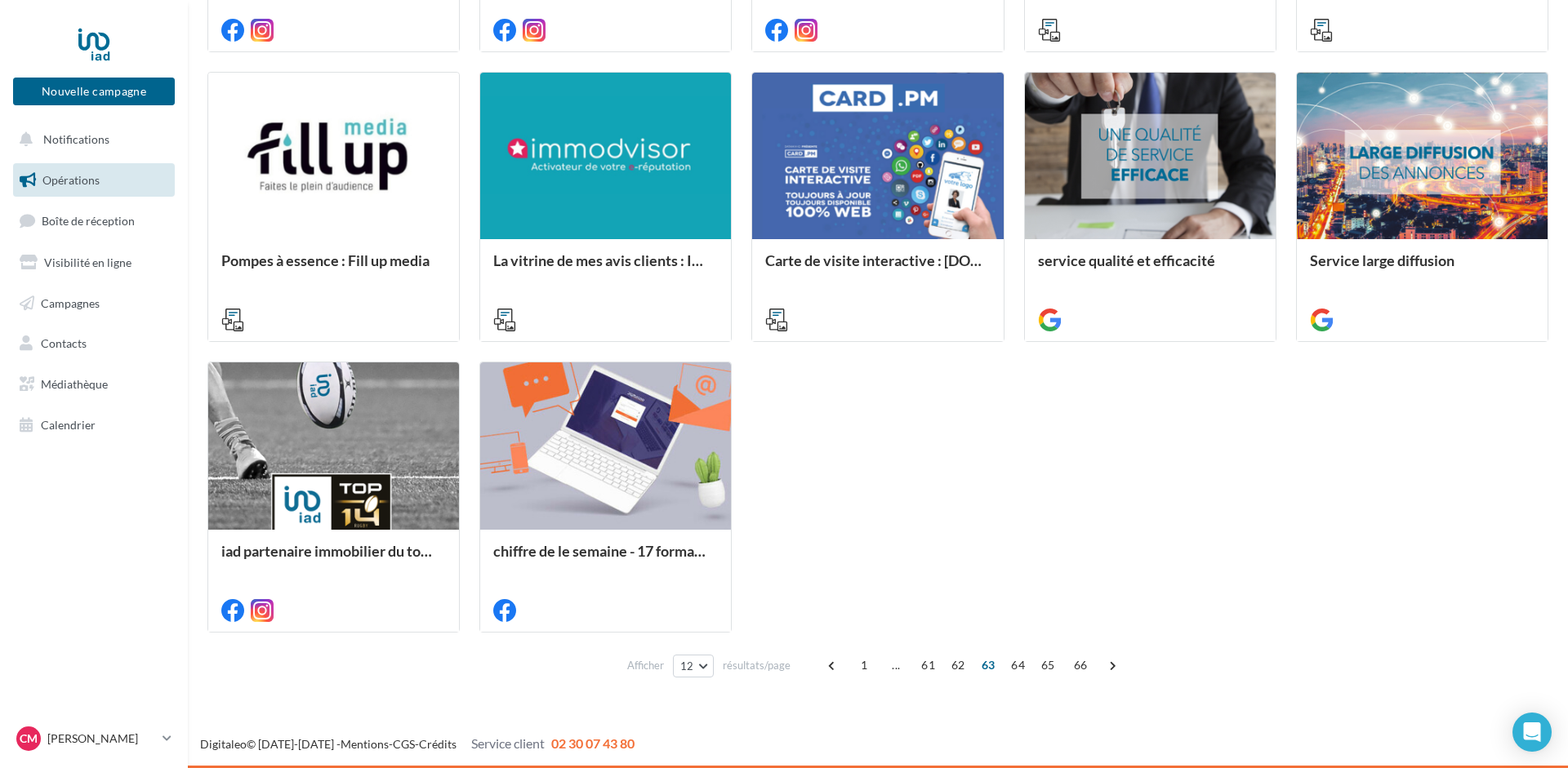
drag, startPoint x: 941, startPoint y: 89, endPoint x: 884, endPoint y: 599, distance: 513.2
click at [928, 666] on span "61" at bounding box center [928, 665] width 27 height 26
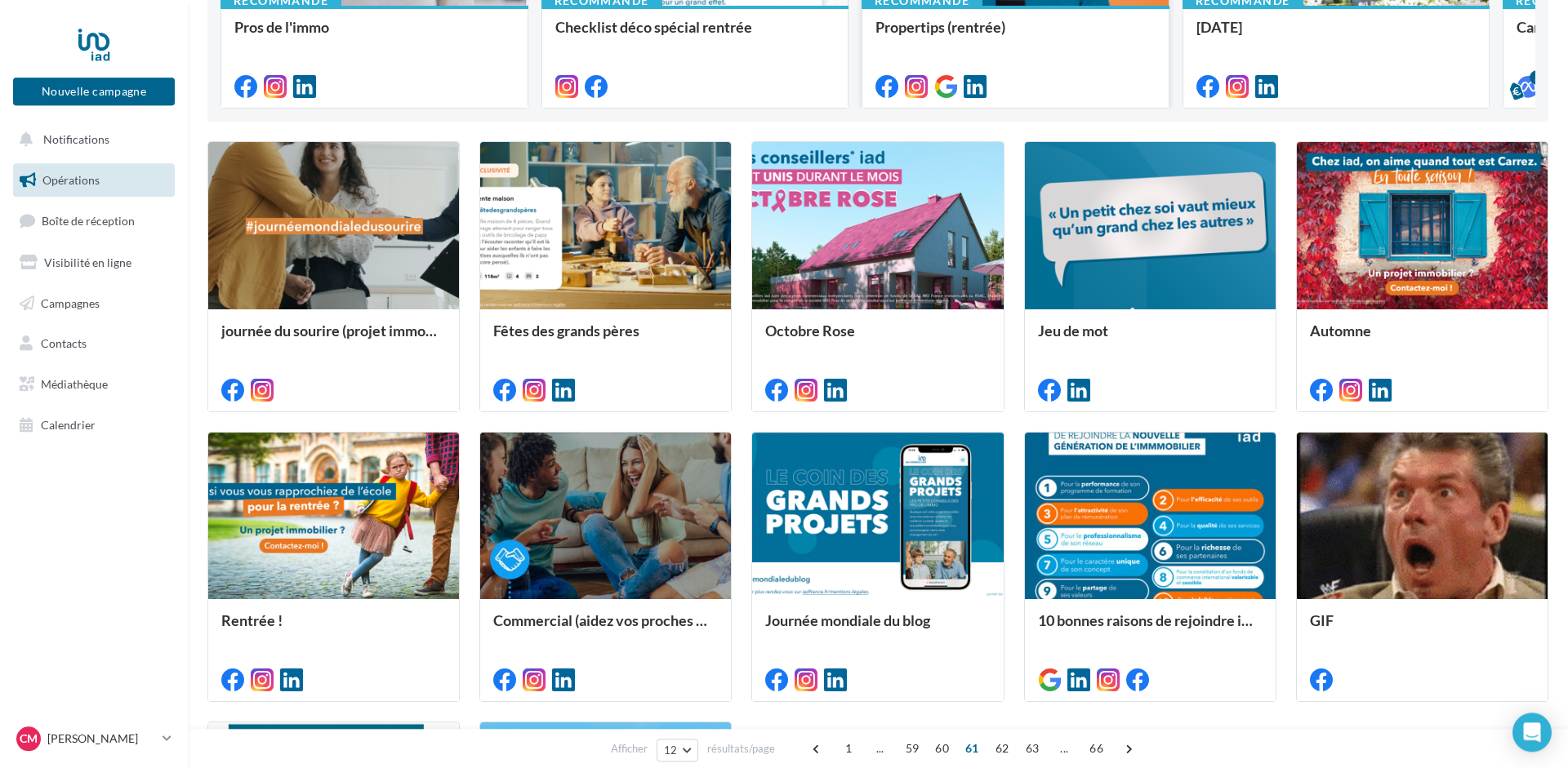
scroll to position [0, 0]
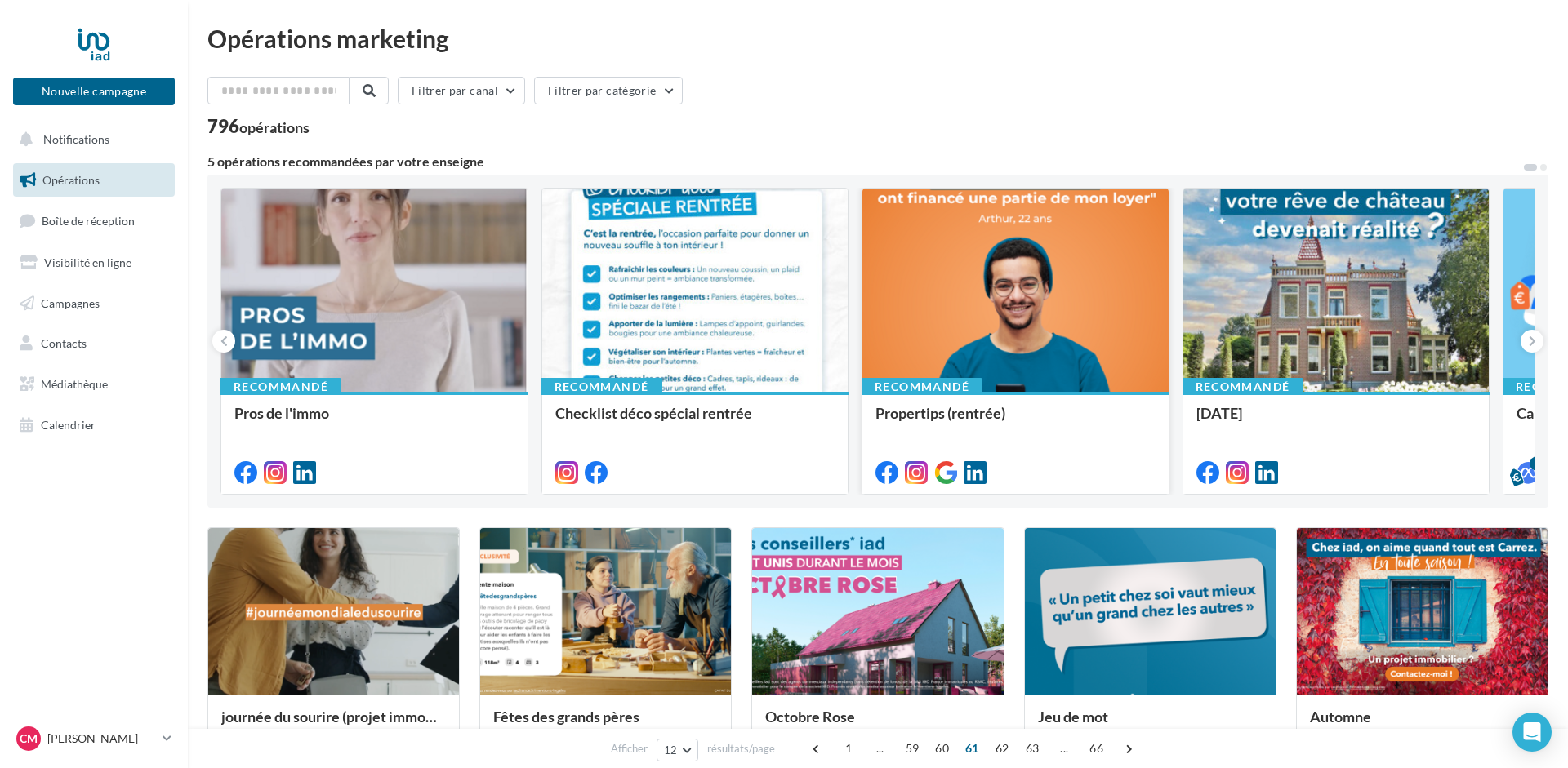
drag, startPoint x: 914, startPoint y: 666, endPoint x: 930, endPoint y: 350, distance: 316.4
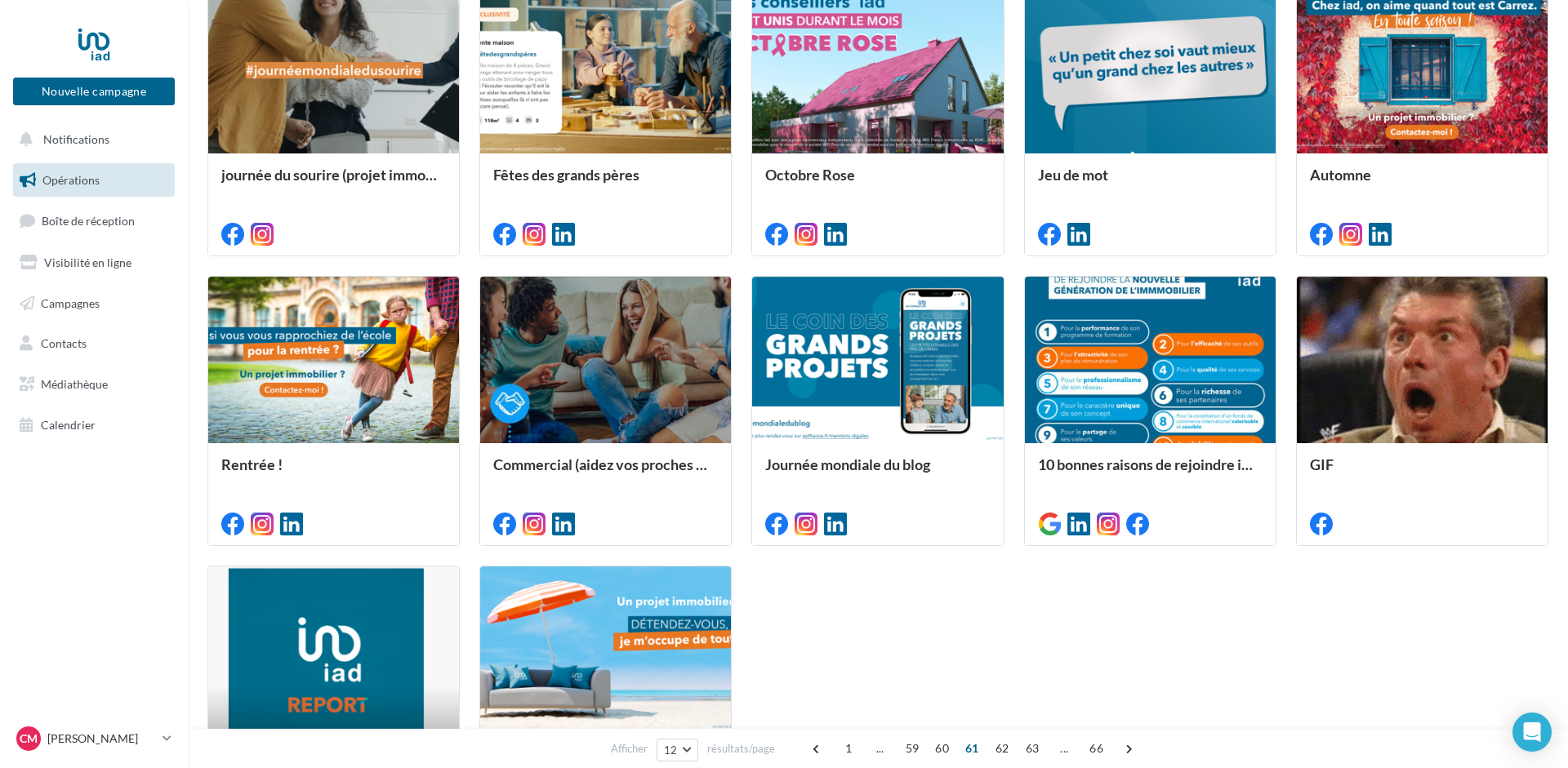
scroll to position [746, 0]
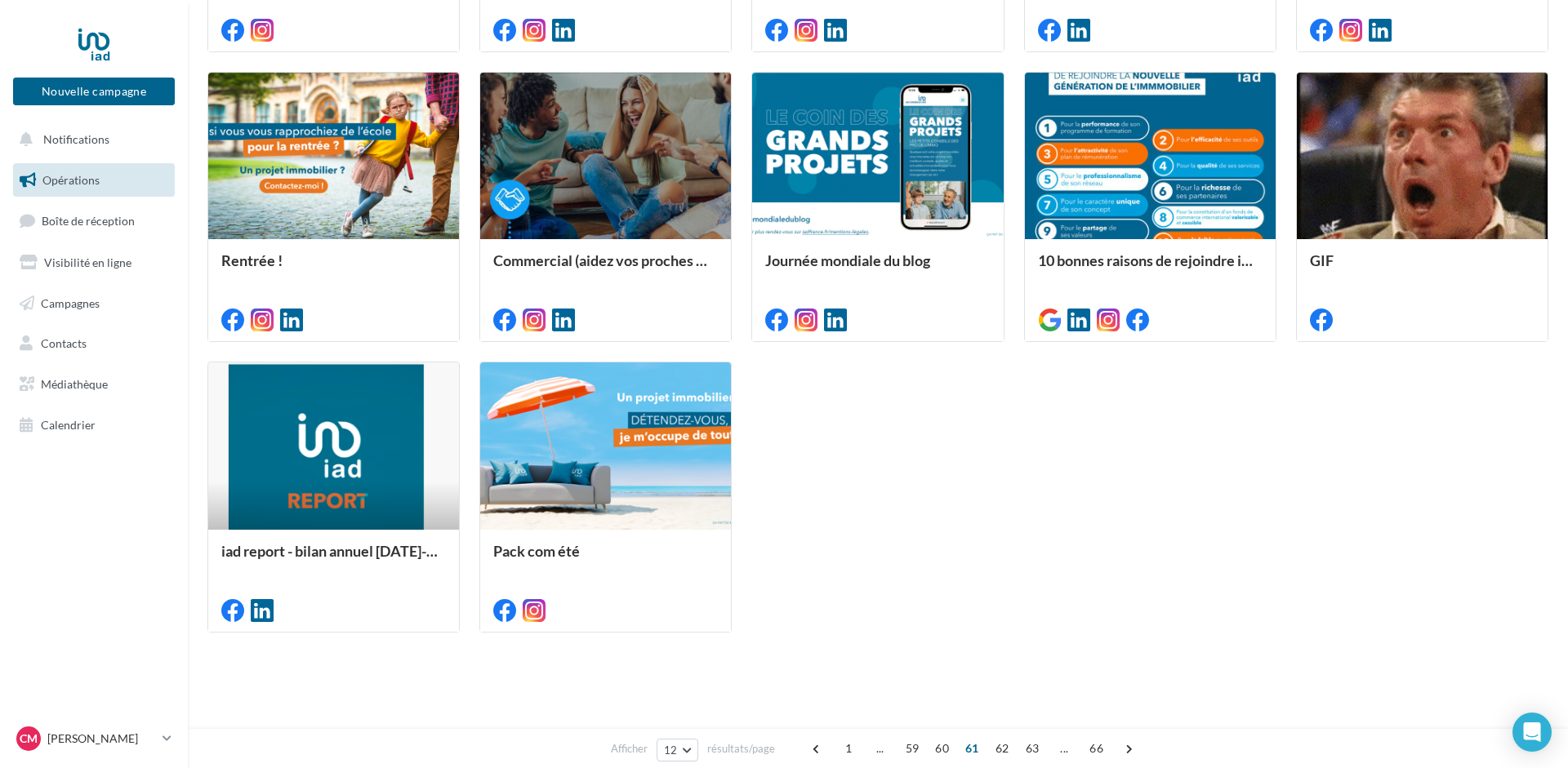
drag, startPoint x: 974, startPoint y: 91, endPoint x: 953, endPoint y: 445, distance: 354.6
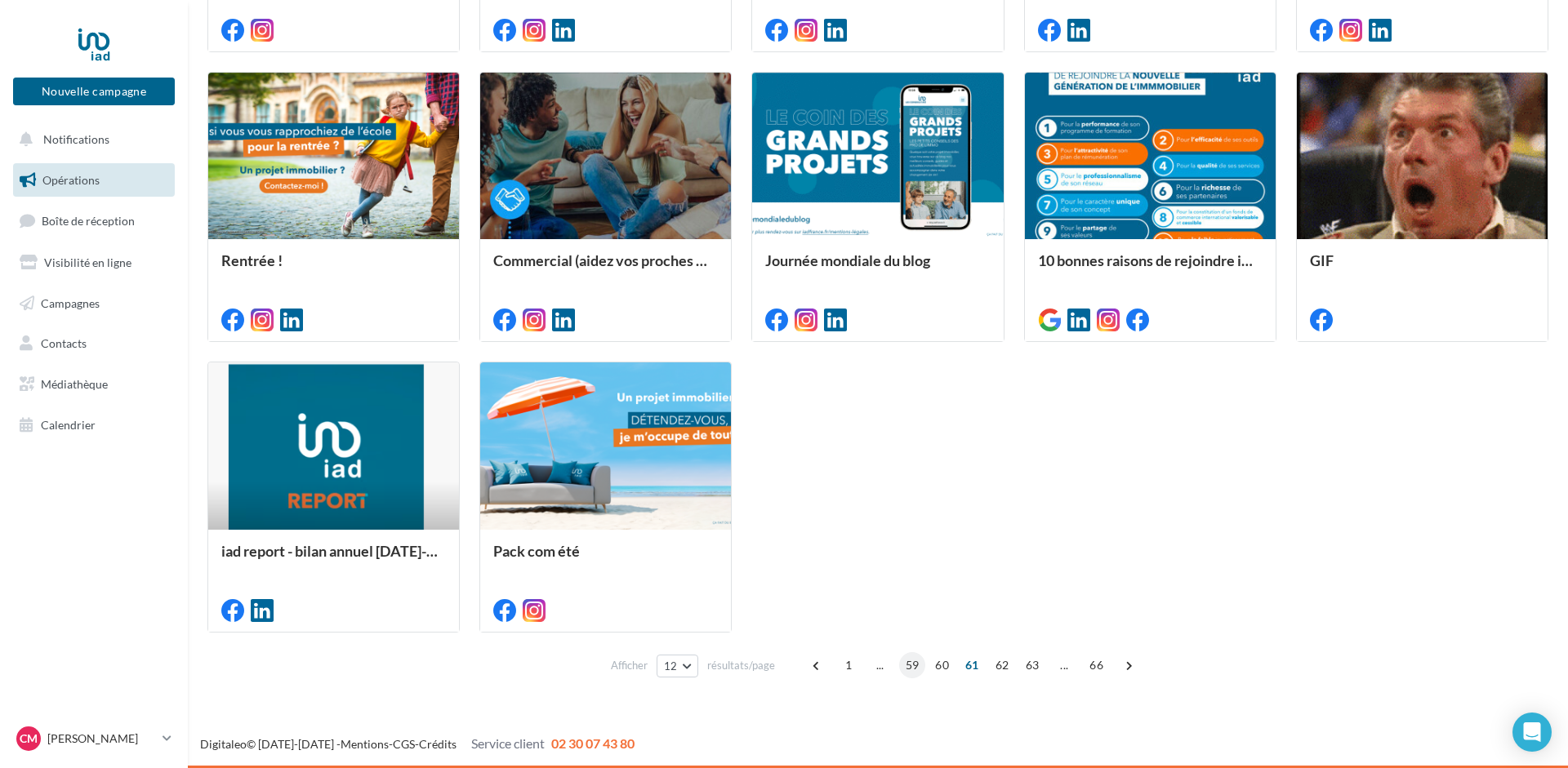
click at [911, 667] on span "59" at bounding box center [913, 665] width 27 height 26
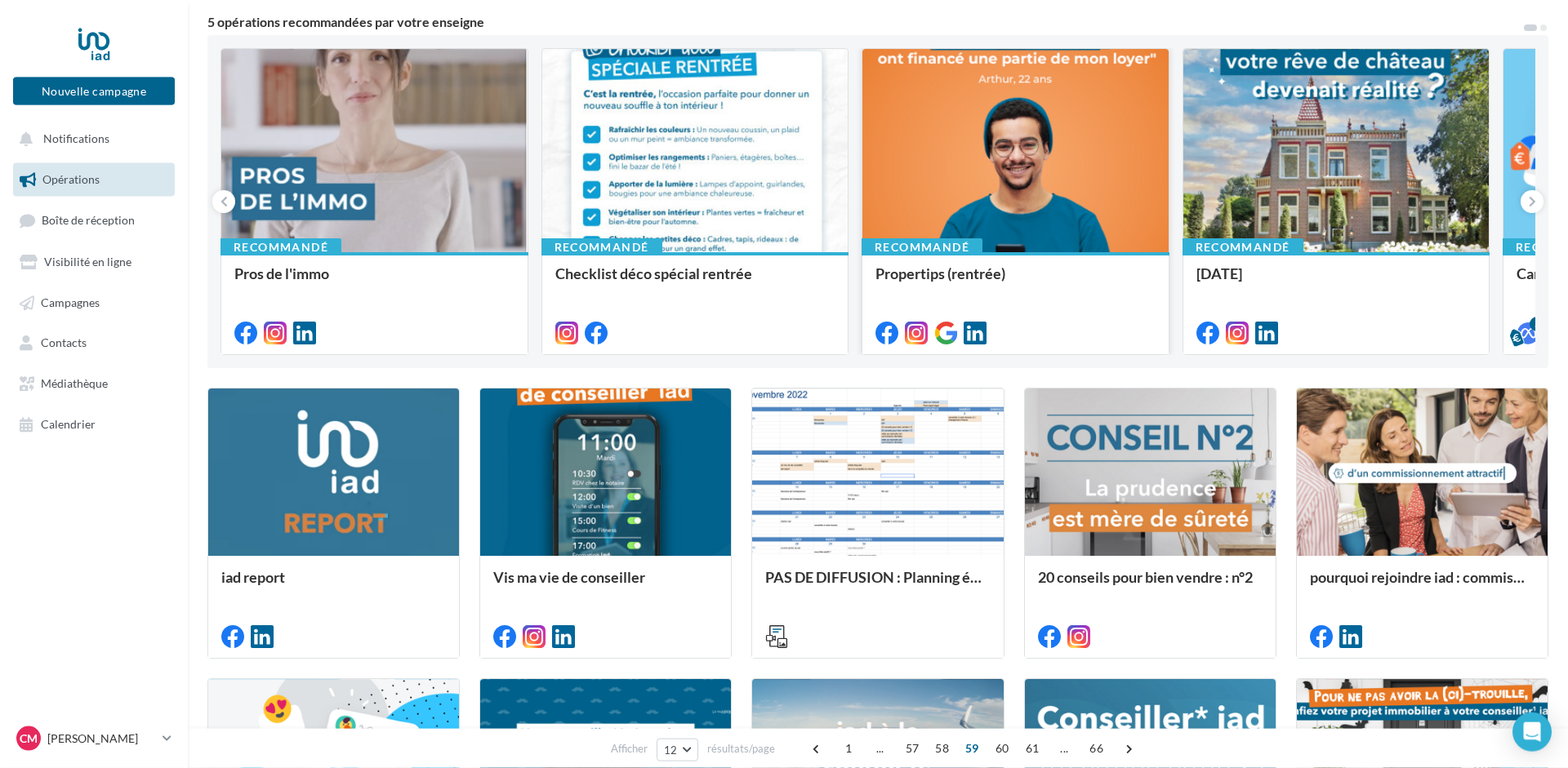
scroll to position [0, 0]
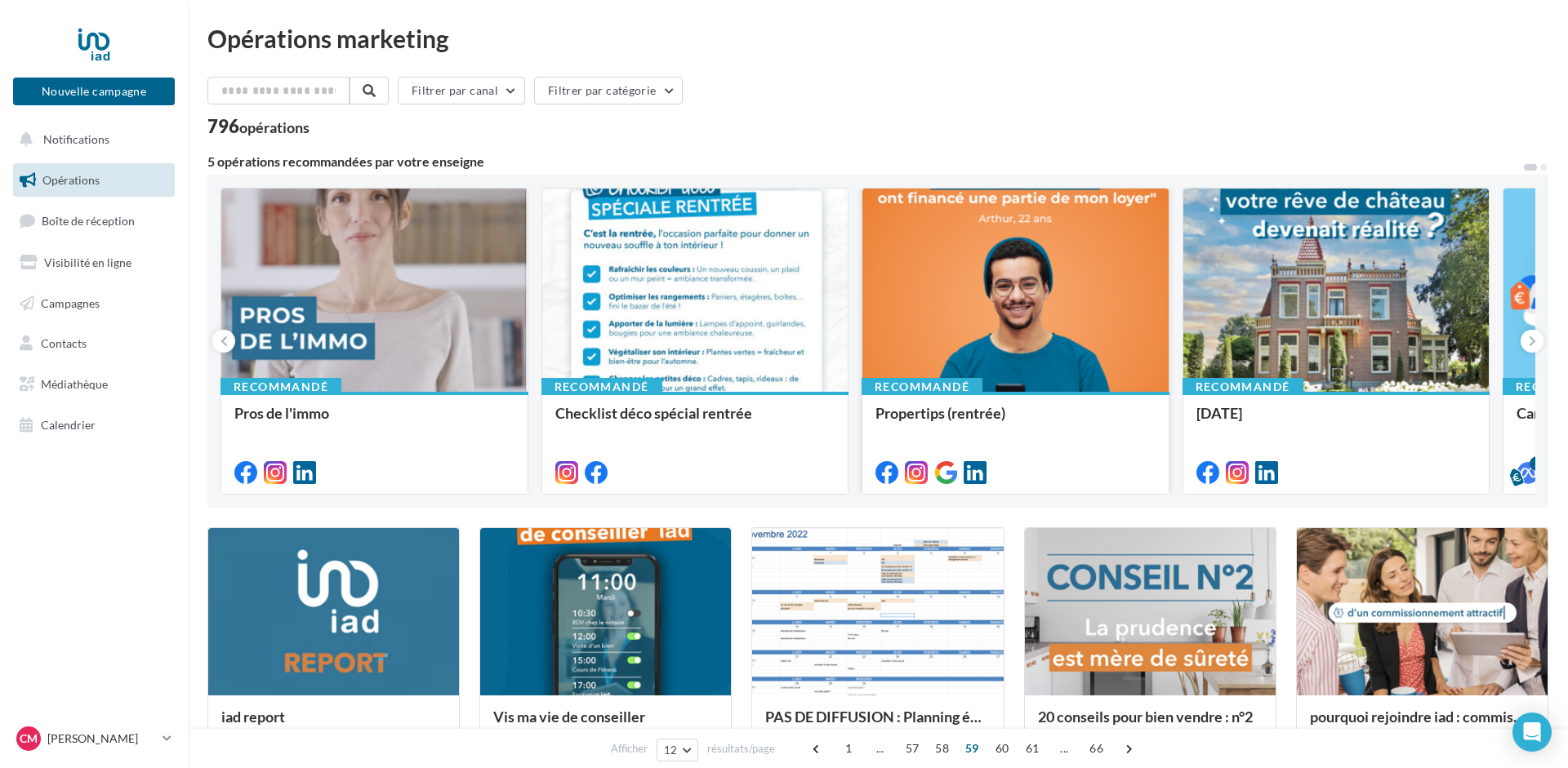
drag, startPoint x: 938, startPoint y: 669, endPoint x: 1010, endPoint y: 234, distance: 440.9
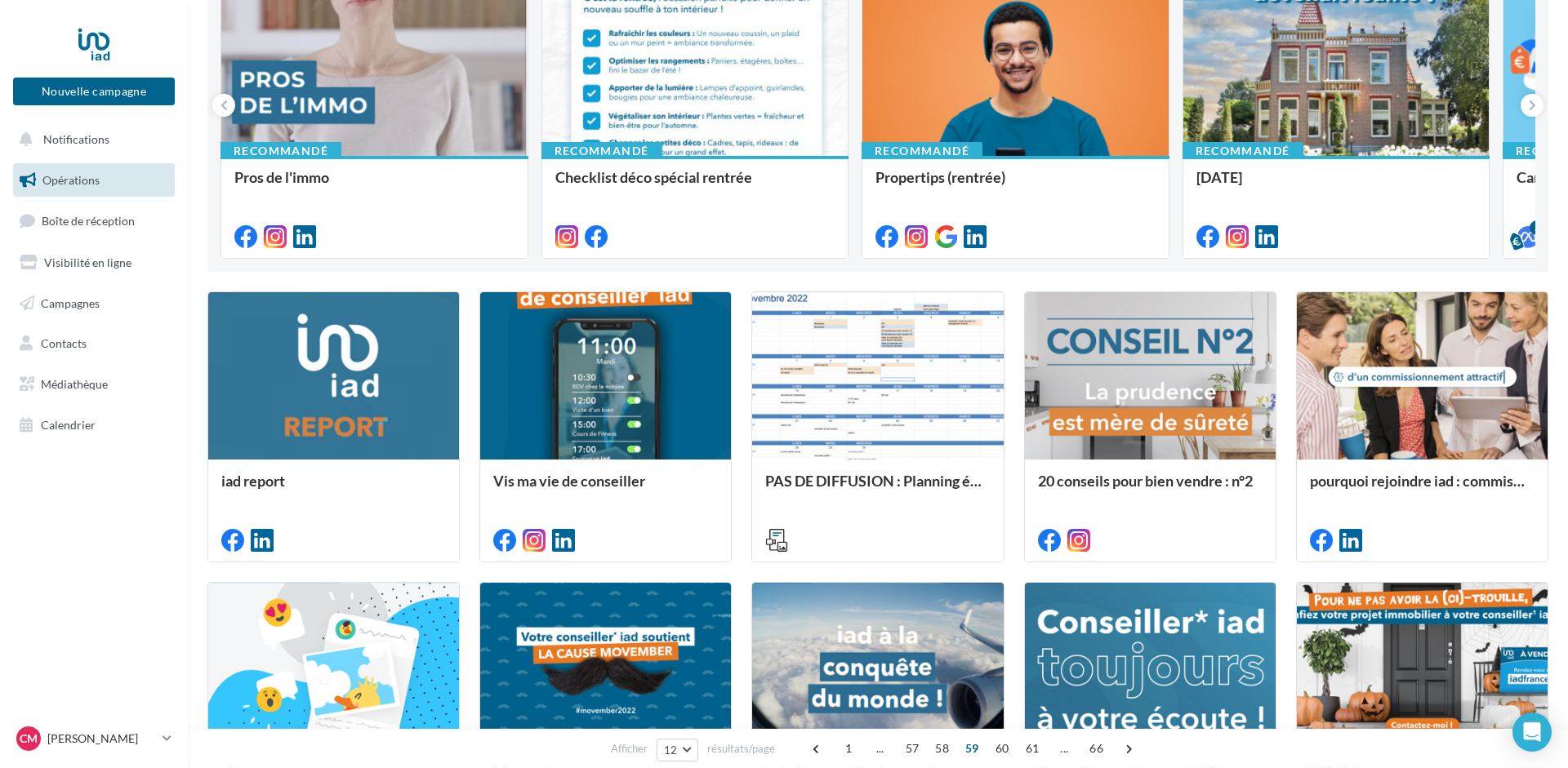
scroll to position [746, 0]
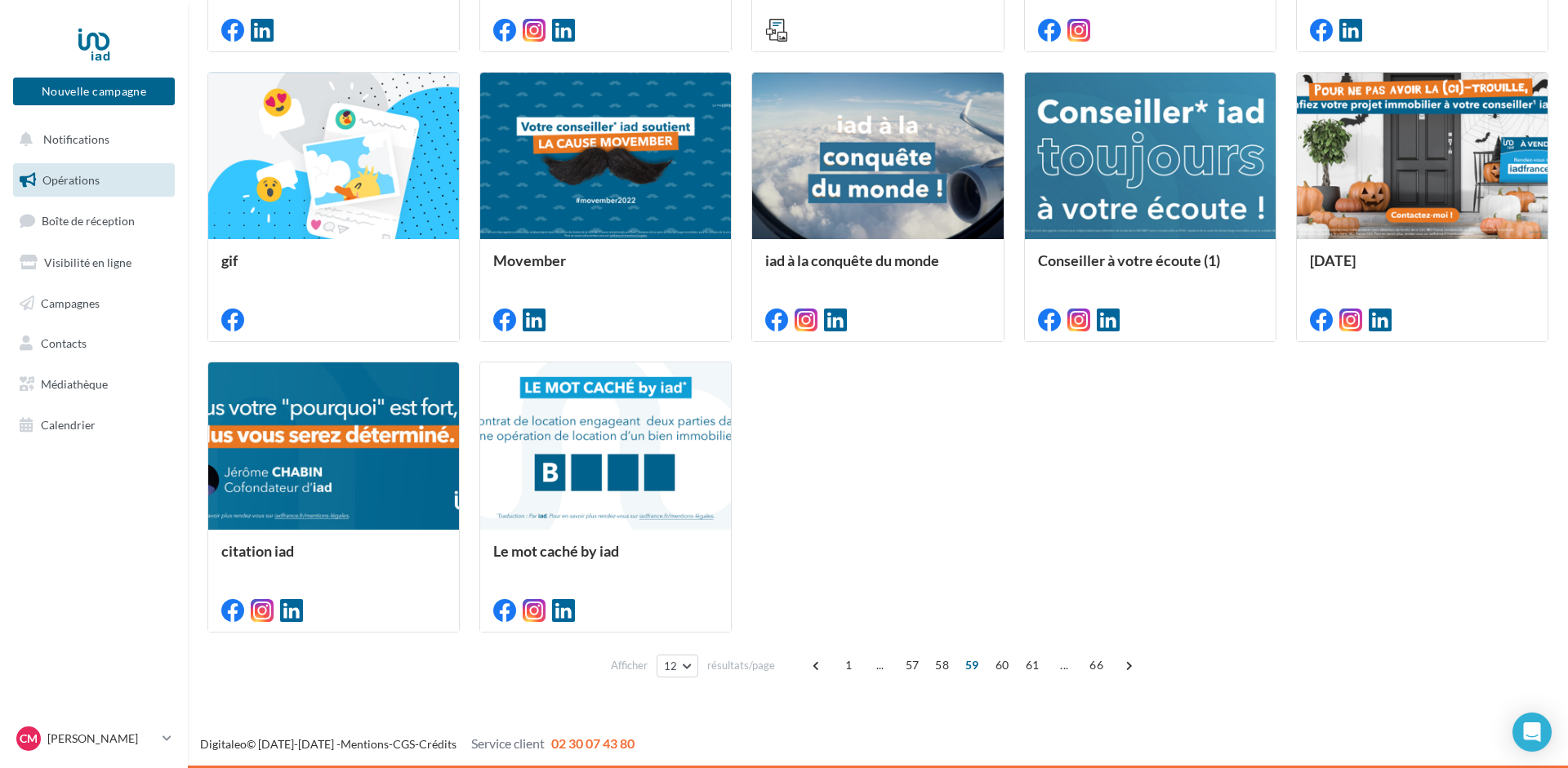
drag, startPoint x: 938, startPoint y: 132, endPoint x: 923, endPoint y: 504, distance: 372.3
click at [903, 666] on span "57" at bounding box center [913, 665] width 27 height 26
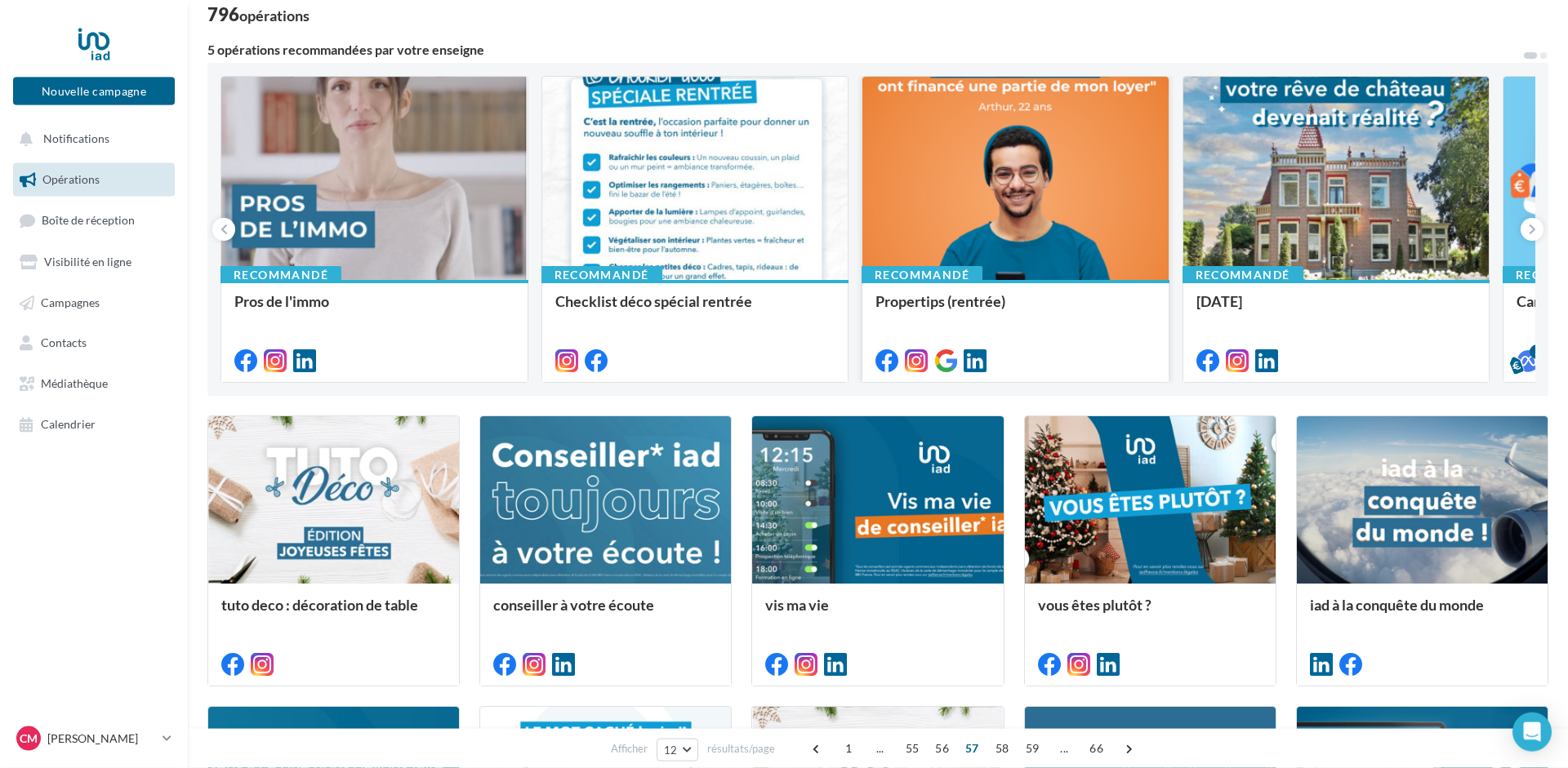
scroll to position [0, 0]
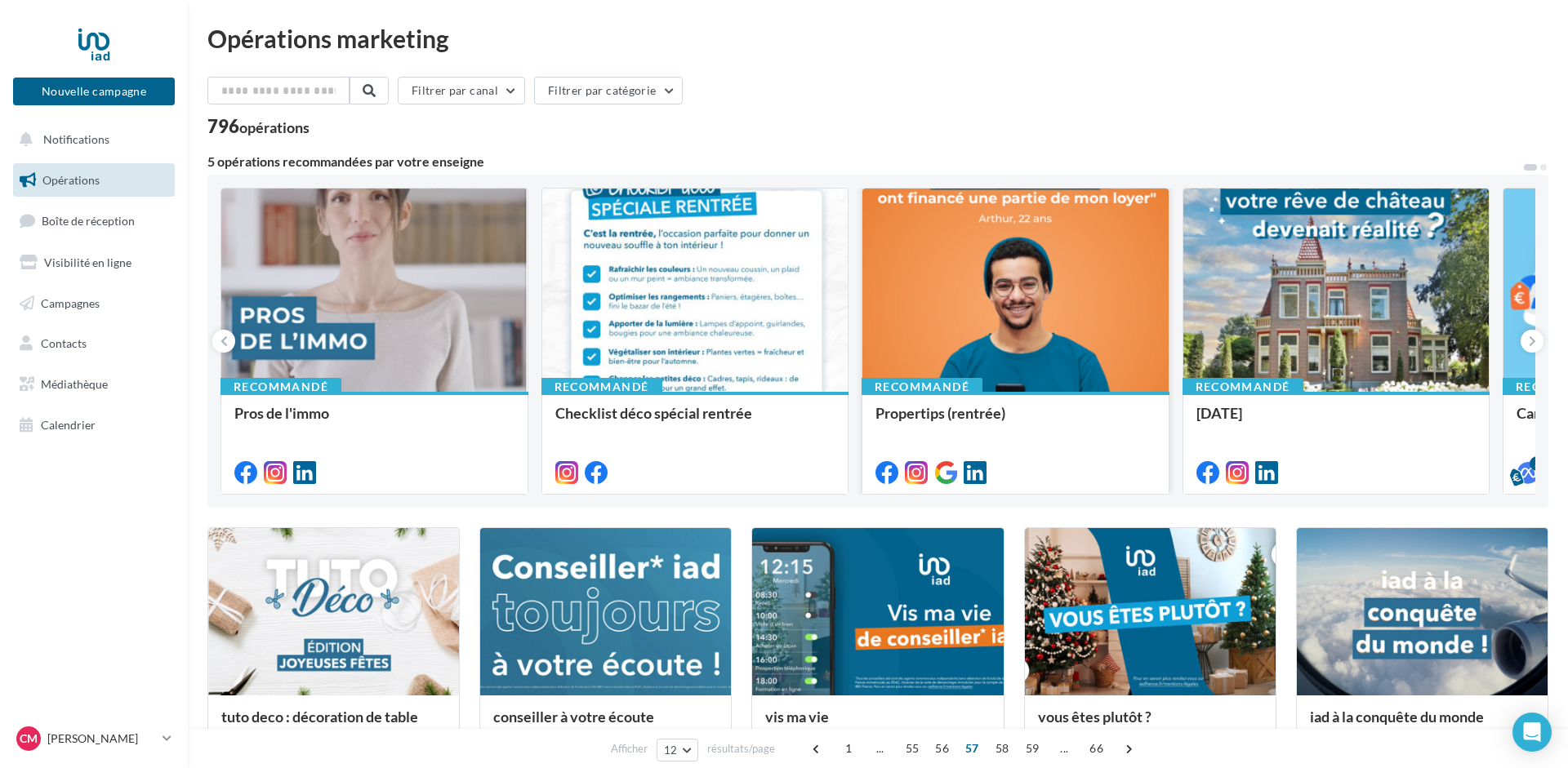
drag, startPoint x: 956, startPoint y: 680, endPoint x: 991, endPoint y: 191, distance: 490.3
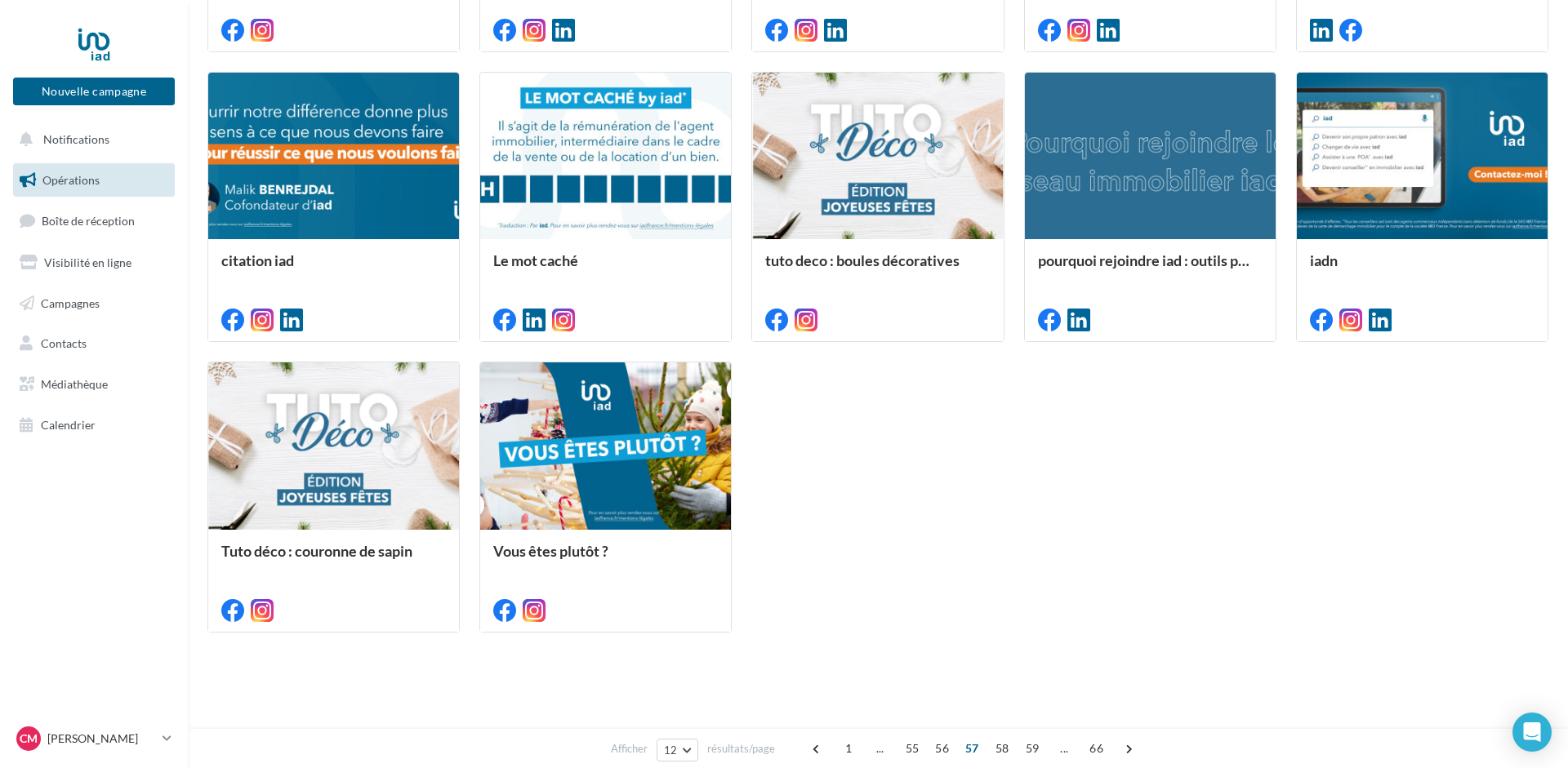
drag, startPoint x: 957, startPoint y: 135, endPoint x: 979, endPoint y: 486, distance: 351.7
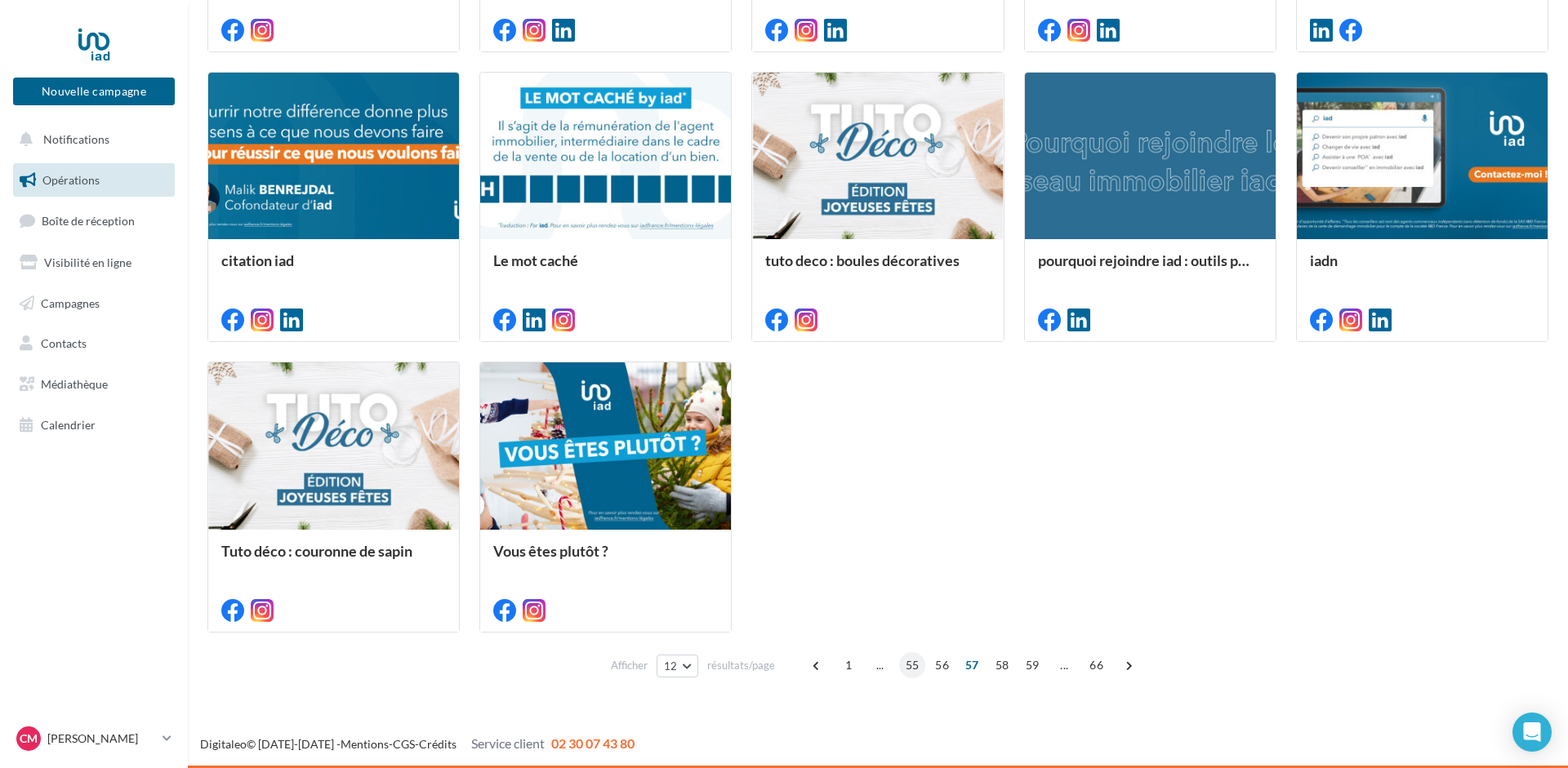
click at [910, 673] on span "55" at bounding box center [913, 665] width 27 height 26
